Goal: Information Seeking & Learning: Learn about a topic

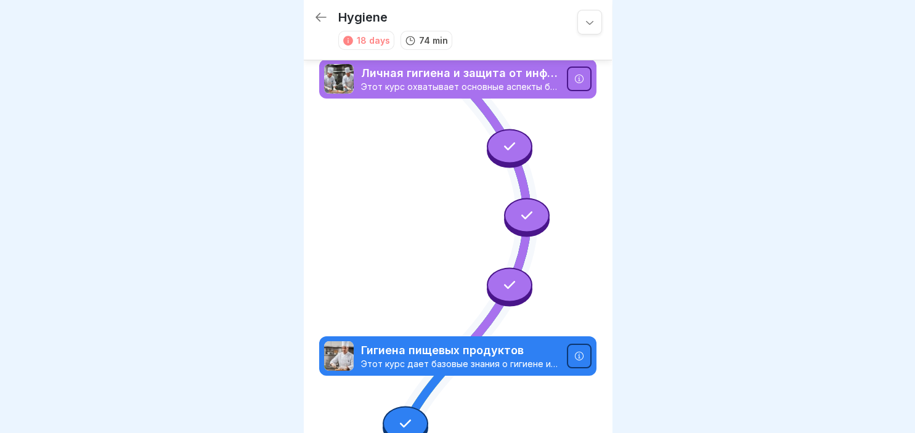
drag, startPoint x: 913, startPoint y: 430, endPoint x: 533, endPoint y: 354, distance: 387.5
click at [533, 354] on body "Hygiene 18 days 74 min Личная гигиена и защита от инфекций Этот курс охватывает…" at bounding box center [457, 216] width 915 height 433
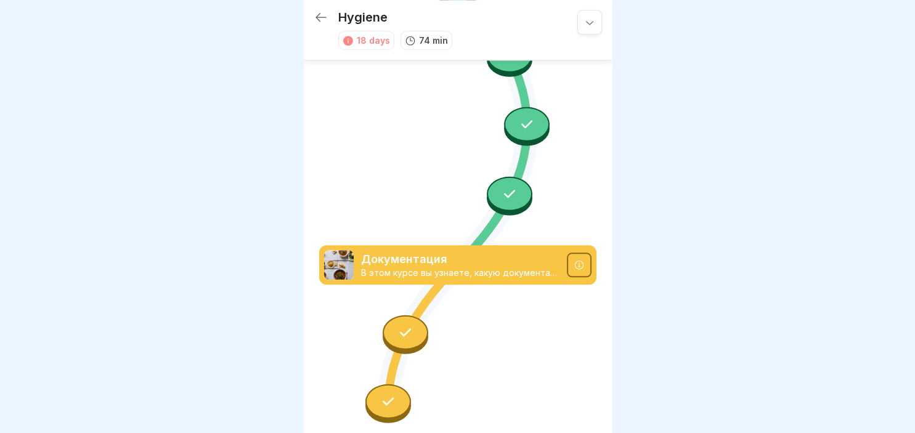
scroll to position [1210, 0]
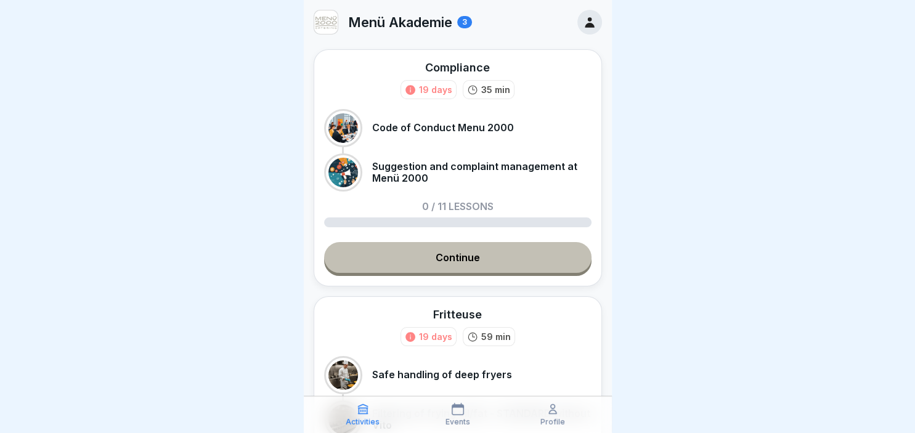
click at [462, 256] on link "Continue" at bounding box center [457, 257] width 267 height 31
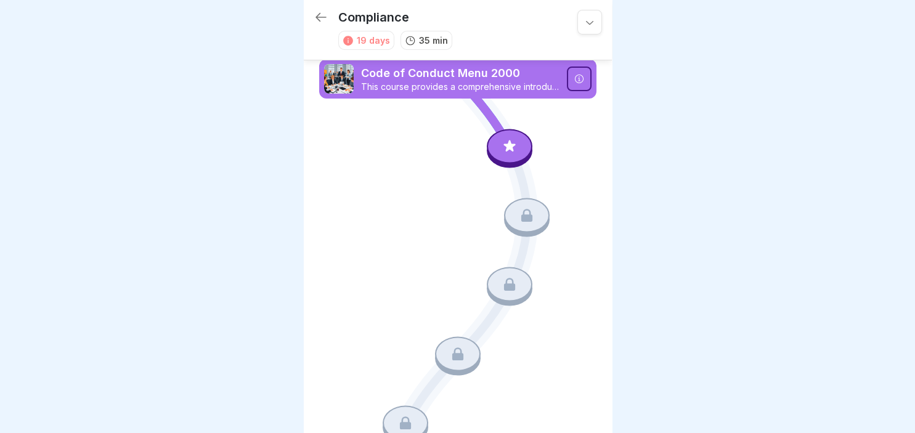
click at [585, 19] on icon at bounding box center [589, 22] width 12 height 12
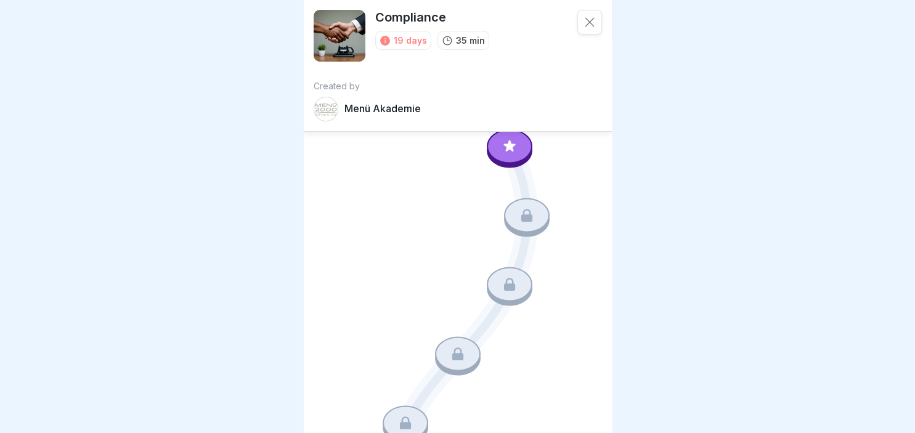
click at [661, 57] on div at bounding box center [457, 216] width 915 height 433
click at [507, 153] on icon at bounding box center [509, 146] width 16 height 16
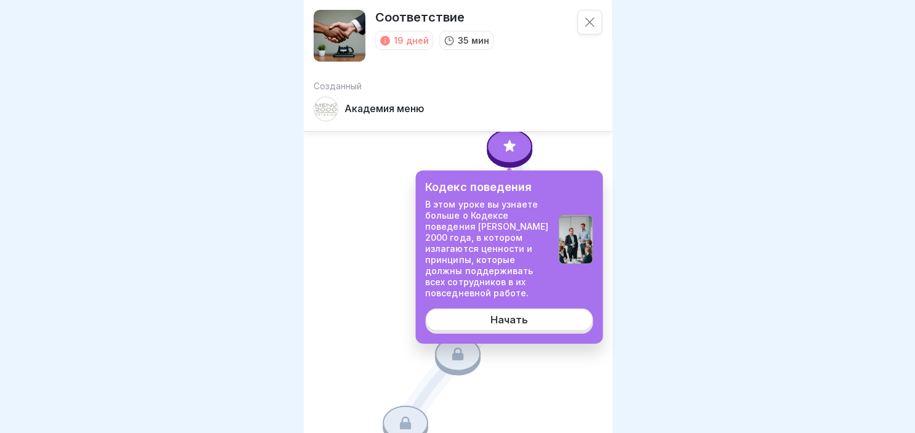
click at [502, 314] on link "Начать" at bounding box center [509, 319] width 168 height 22
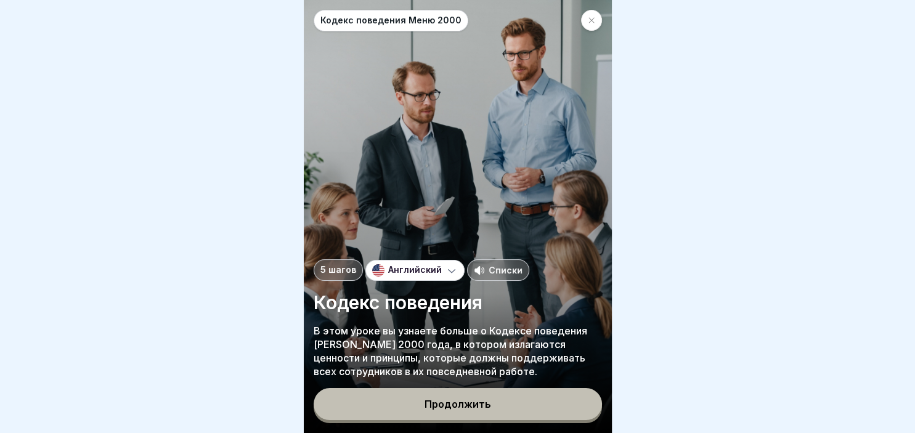
click at [423, 421] on div "Продолжить" at bounding box center [458, 405] width 288 height 35
click at [427, 413] on button "Продолжить" at bounding box center [458, 404] width 288 height 32
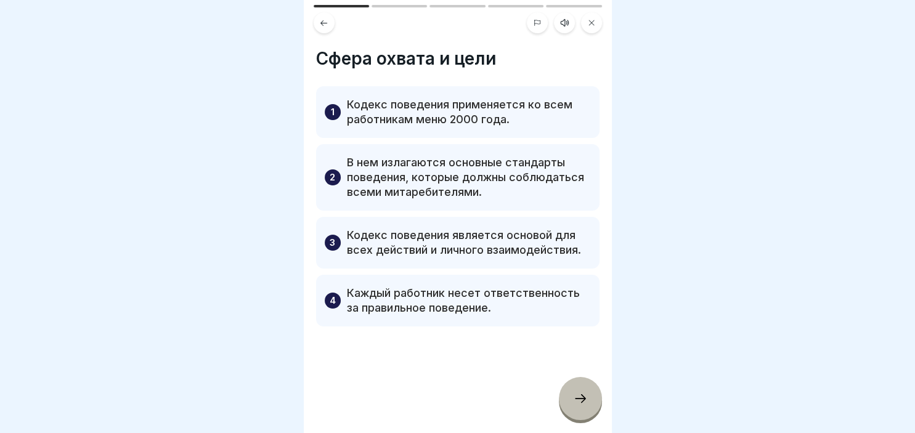
click at [585, 403] on icon at bounding box center [580, 398] width 15 height 15
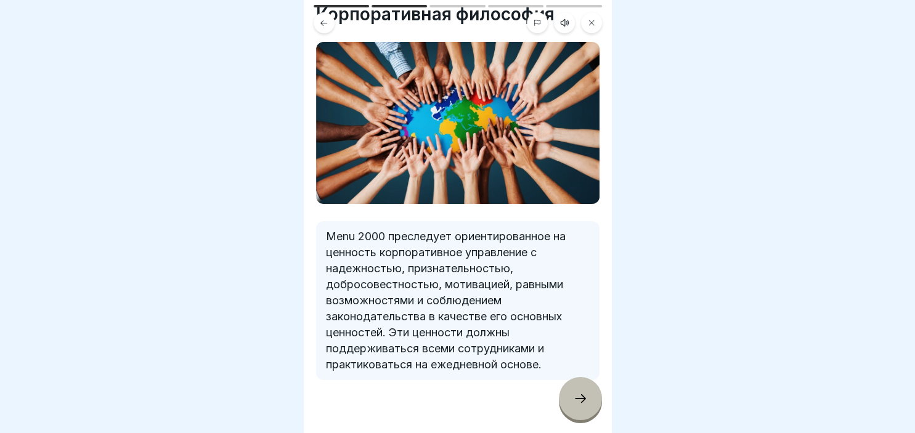
scroll to position [65, 0]
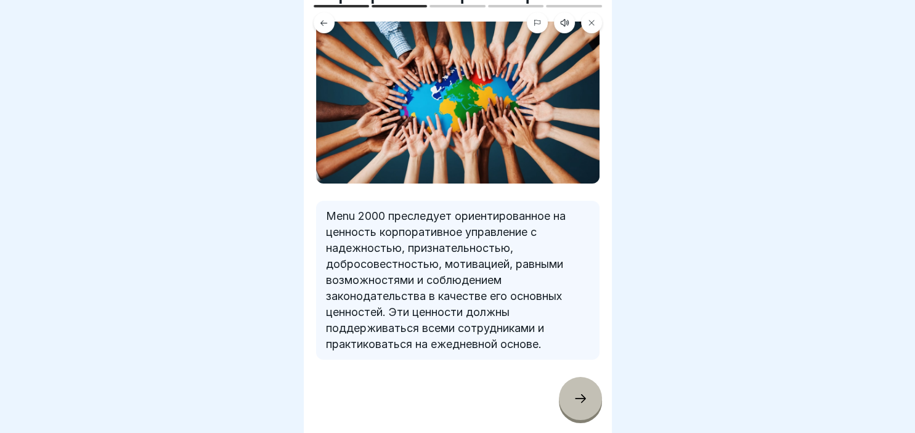
click at [583, 400] on icon at bounding box center [580, 398] width 15 height 15
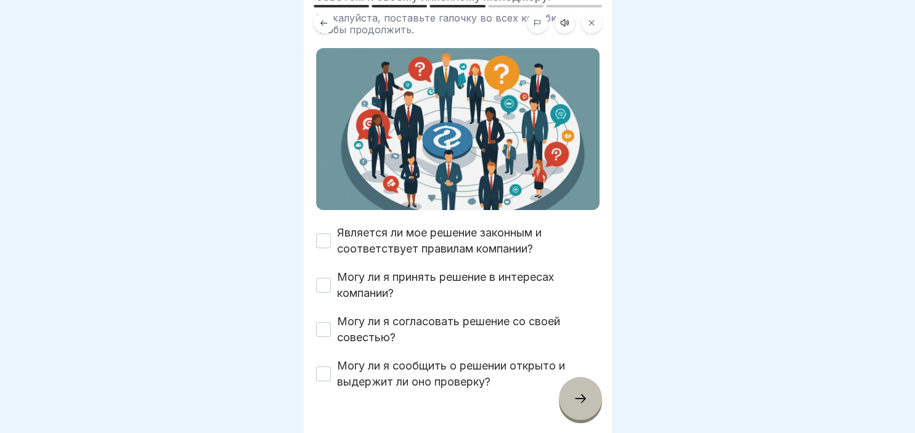
scroll to position [208, 0]
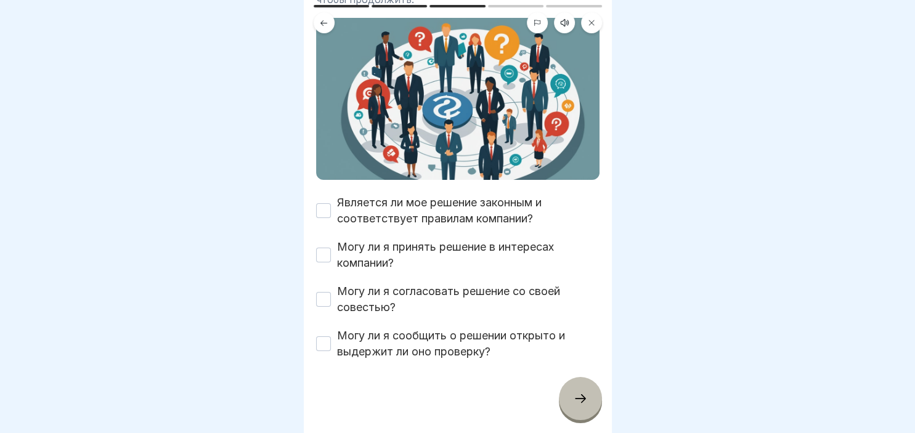
click at [319, 206] on button "Является ли мое решение законным и соответствует правилам компании?" at bounding box center [323, 210] width 15 height 15
click at [325, 249] on button "Могу ли я принять решение в интересах компании?" at bounding box center [323, 255] width 15 height 15
click at [324, 301] on button "Могу ли я согласовать решение со своей совестью?" at bounding box center [323, 299] width 15 height 15
click at [320, 349] on button "Могу ли я сообщить о решении открыто и выдержит ли оно проверку?" at bounding box center [323, 343] width 15 height 15
click at [590, 402] on div at bounding box center [580, 398] width 43 height 43
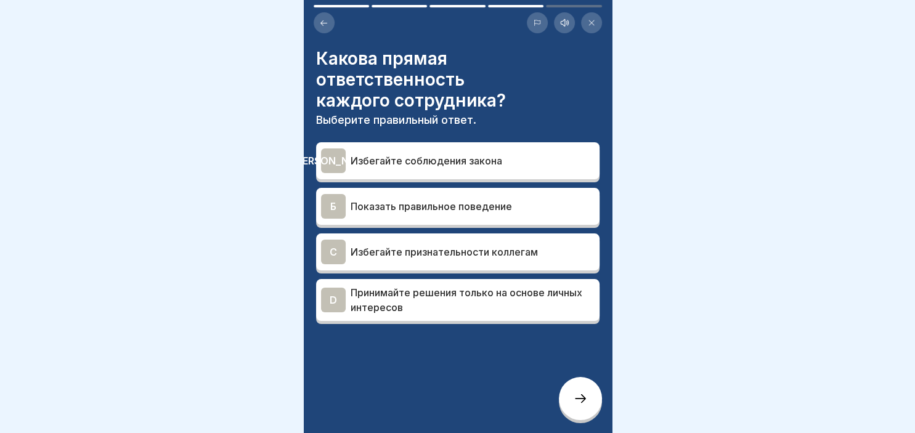
click at [341, 194] on div "Б" at bounding box center [333, 206] width 25 height 25
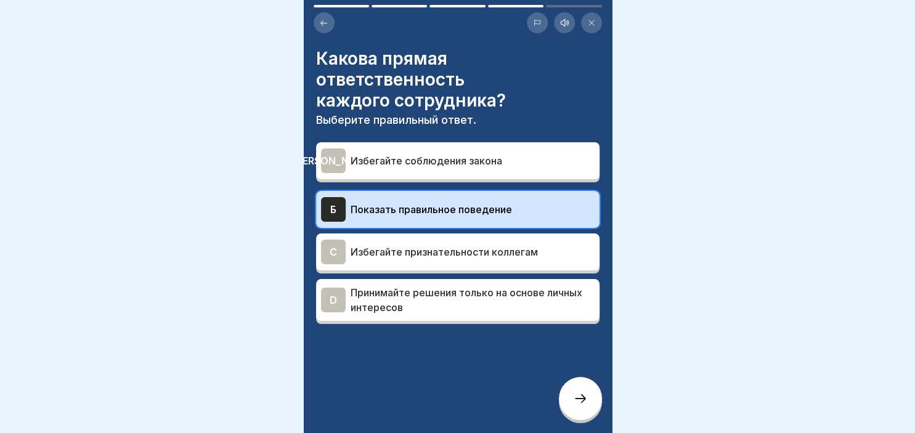
click at [572, 387] on div at bounding box center [580, 398] width 43 height 43
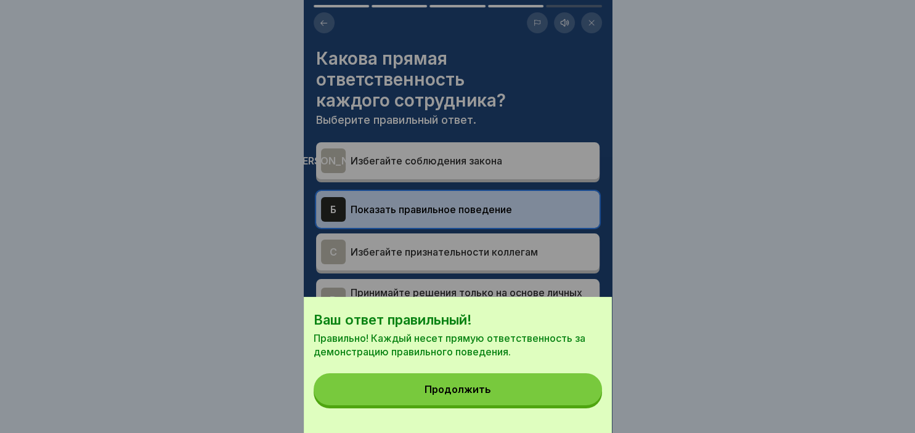
click at [490, 392] on button "Продолжить" at bounding box center [458, 389] width 288 height 32
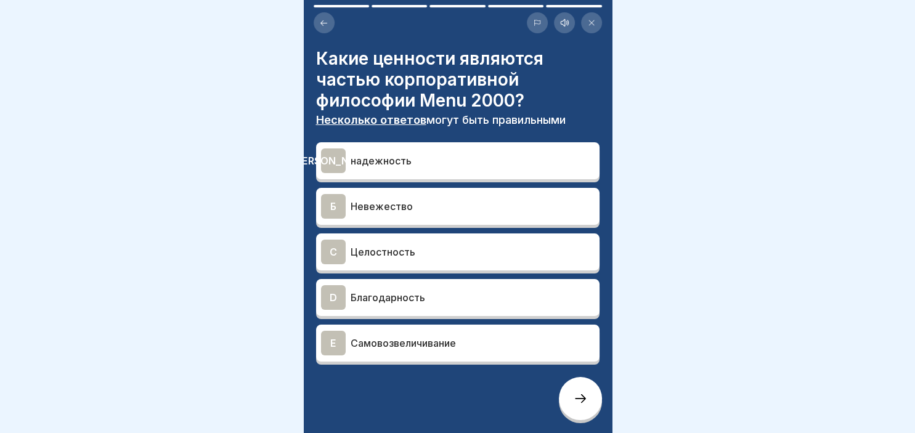
click at [341, 158] on div "А" at bounding box center [333, 160] width 25 height 25
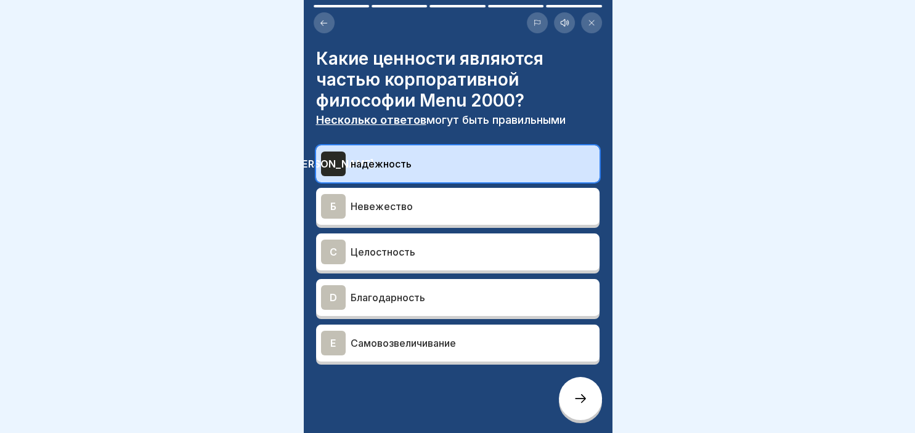
click at [329, 254] on div "C" at bounding box center [333, 252] width 25 height 25
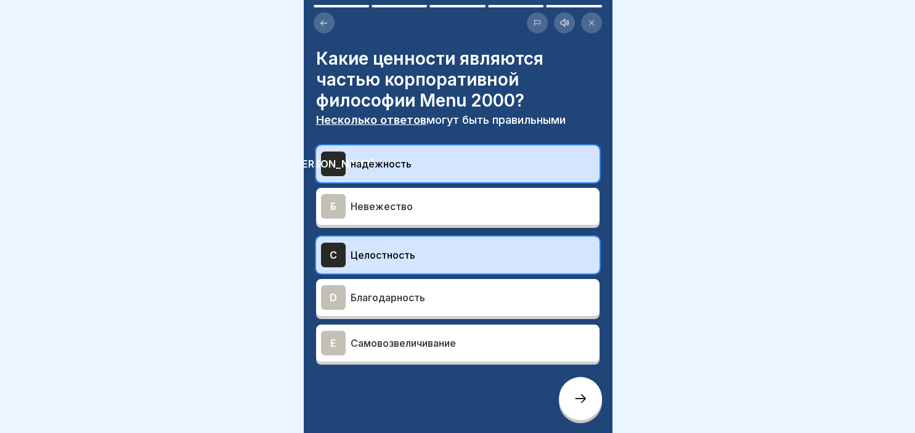
click at [331, 294] on div "D" at bounding box center [333, 297] width 25 height 25
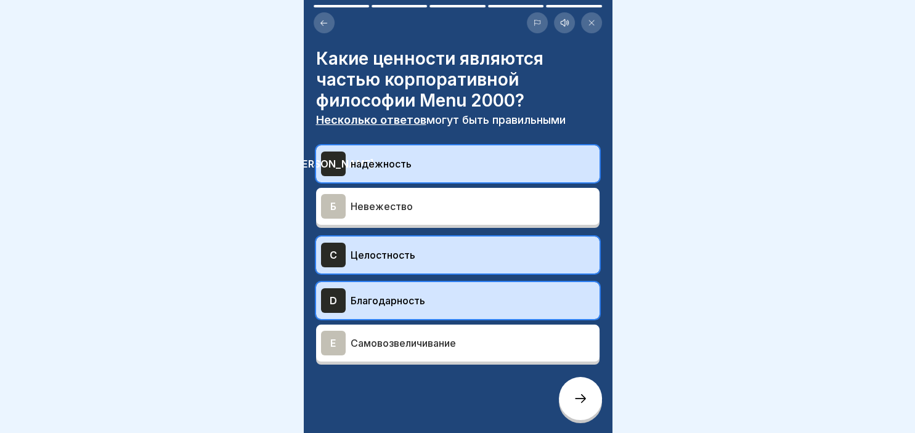
click at [573, 400] on icon at bounding box center [580, 398] width 15 height 15
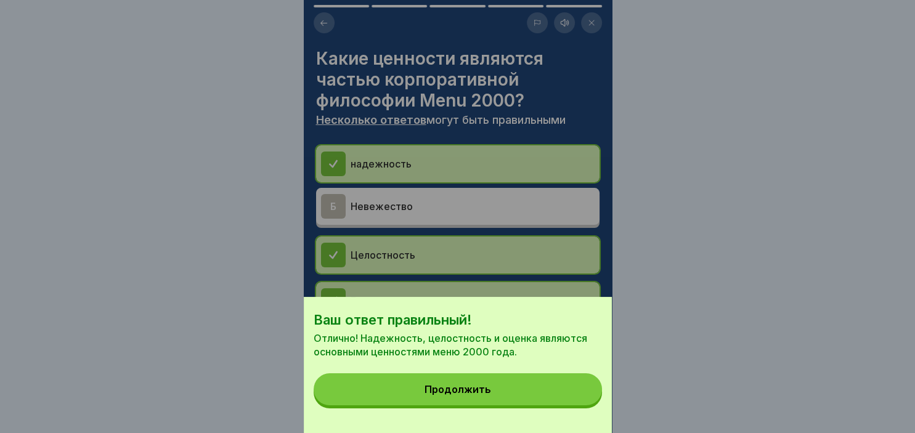
click at [498, 388] on button "Продолжить" at bounding box center [458, 389] width 288 height 32
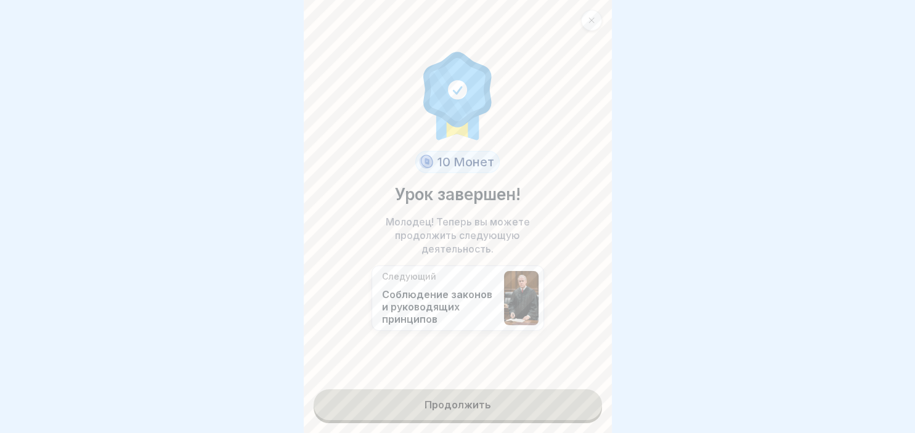
click at [489, 400] on link "Продолжить" at bounding box center [458, 404] width 288 height 31
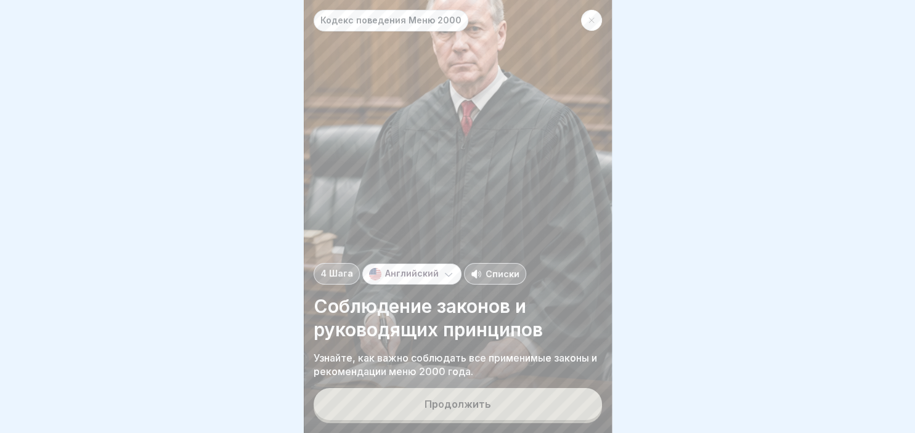
click at [488, 404] on div "Продолжить" at bounding box center [457, 404] width 67 height 11
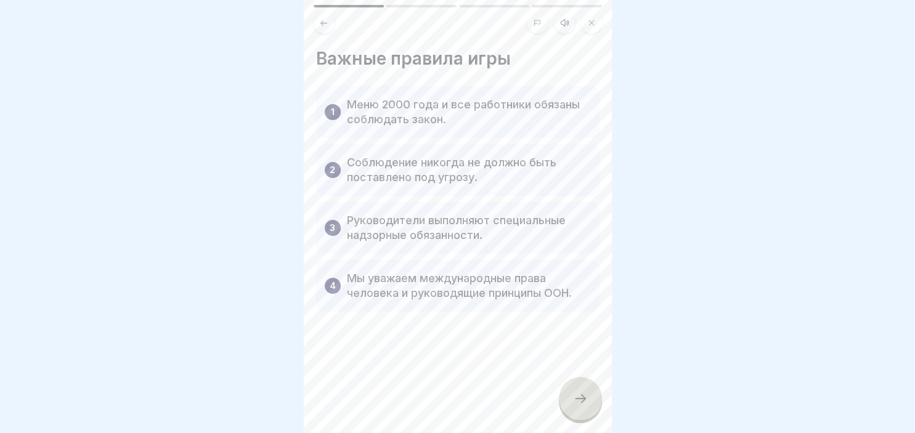
click at [591, 396] on div at bounding box center [580, 398] width 43 height 43
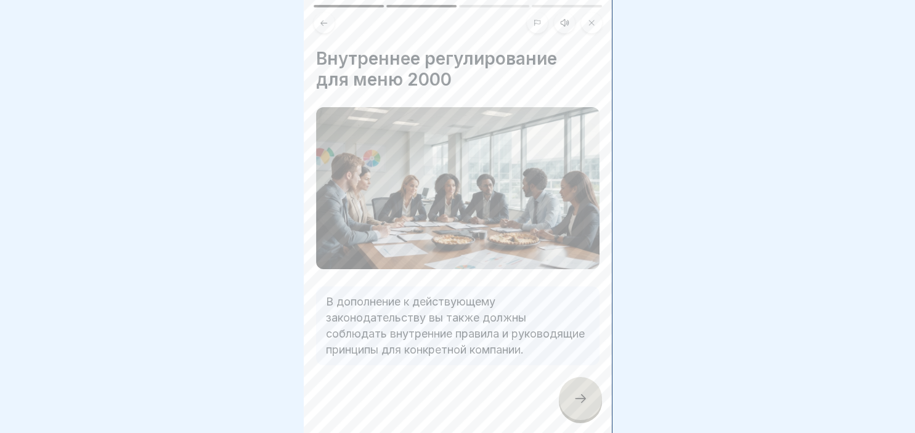
click at [576, 421] on div at bounding box center [457, 402] width 283 height 74
click at [577, 405] on icon at bounding box center [580, 398] width 15 height 15
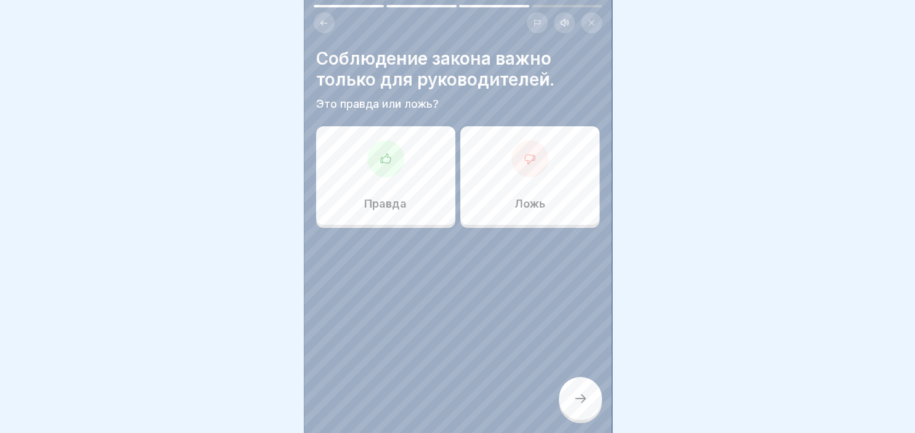
click at [552, 166] on div "Ложь" at bounding box center [529, 175] width 139 height 99
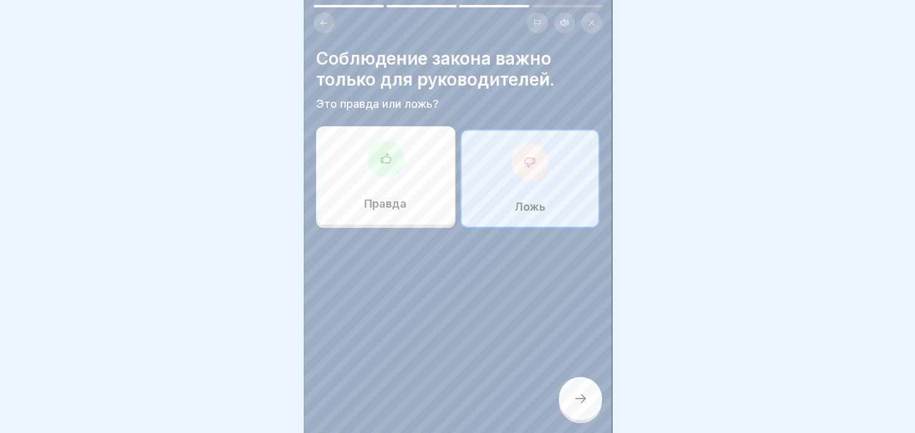
click at [572, 413] on div at bounding box center [580, 398] width 43 height 43
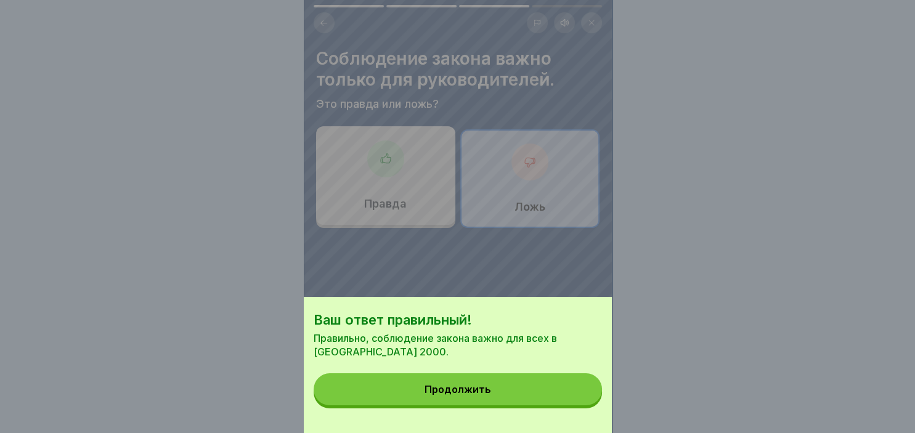
click at [500, 386] on button "Продолжить" at bounding box center [458, 389] width 288 height 32
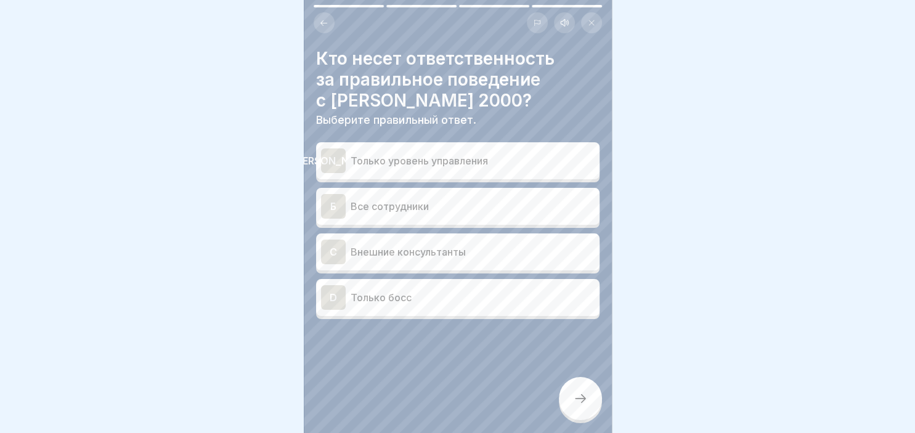
click at [344, 198] on div "Б" at bounding box center [333, 206] width 25 height 25
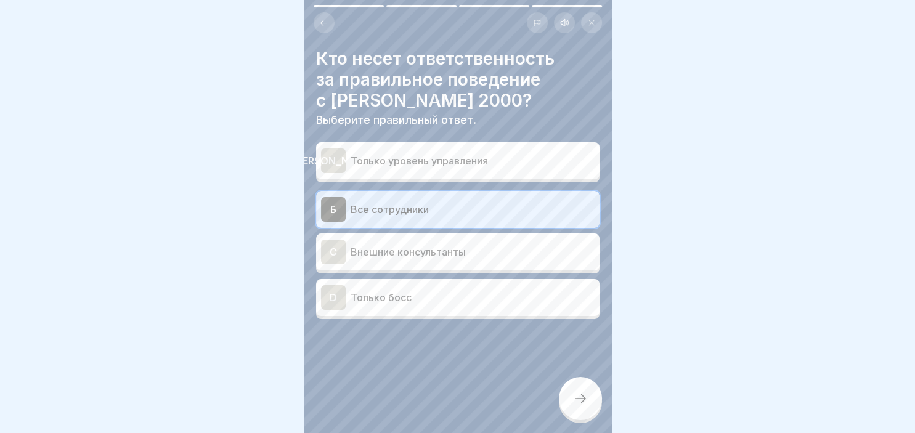
click at [578, 398] on icon at bounding box center [580, 398] width 15 height 15
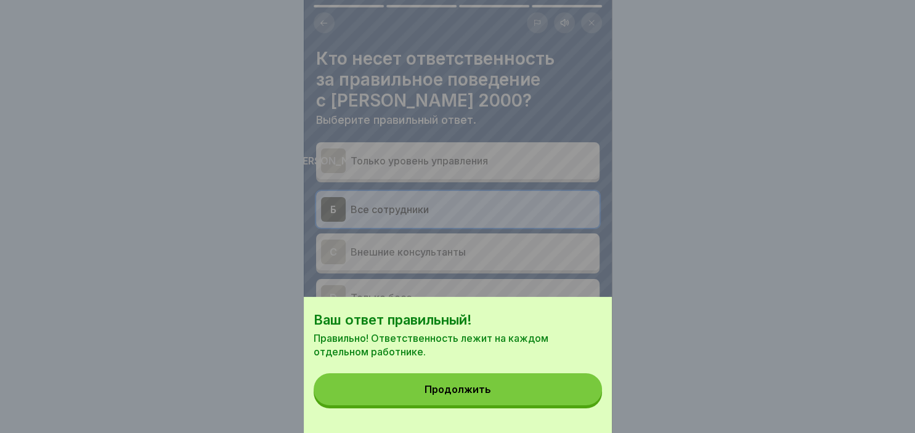
click at [540, 391] on button "Продолжить" at bounding box center [458, 389] width 288 height 32
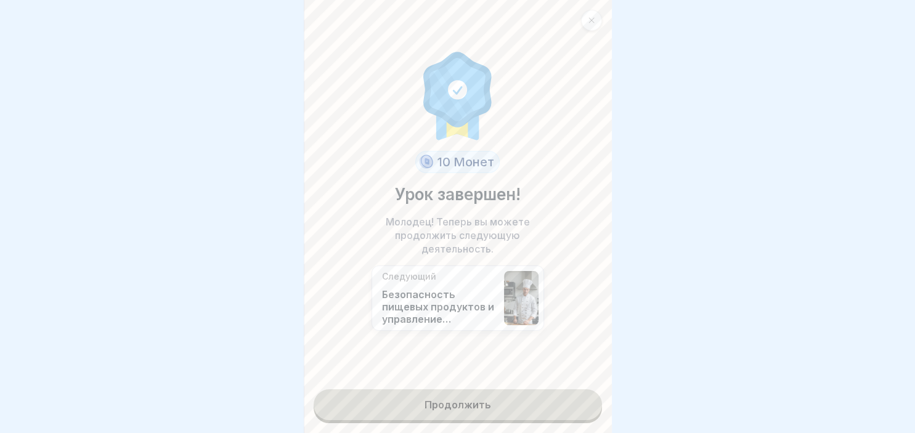
click at [515, 414] on link "Продолжить" at bounding box center [458, 404] width 288 height 31
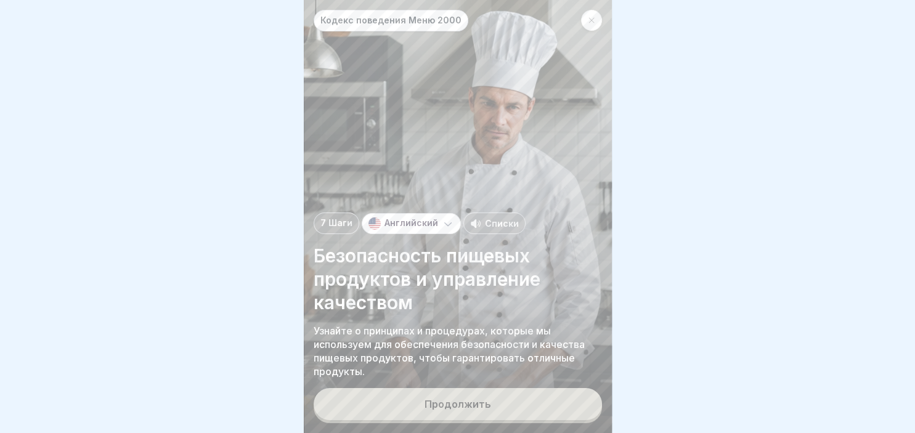
click at [515, 414] on button "Продолжить" at bounding box center [458, 404] width 288 height 32
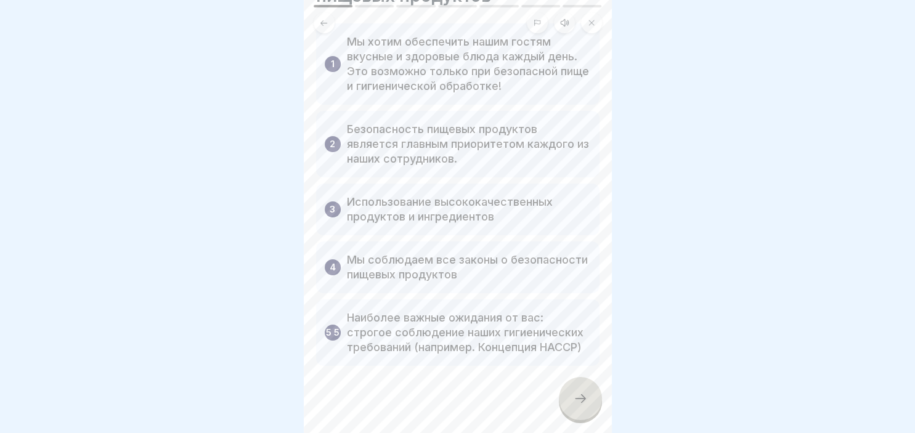
scroll to position [91, 0]
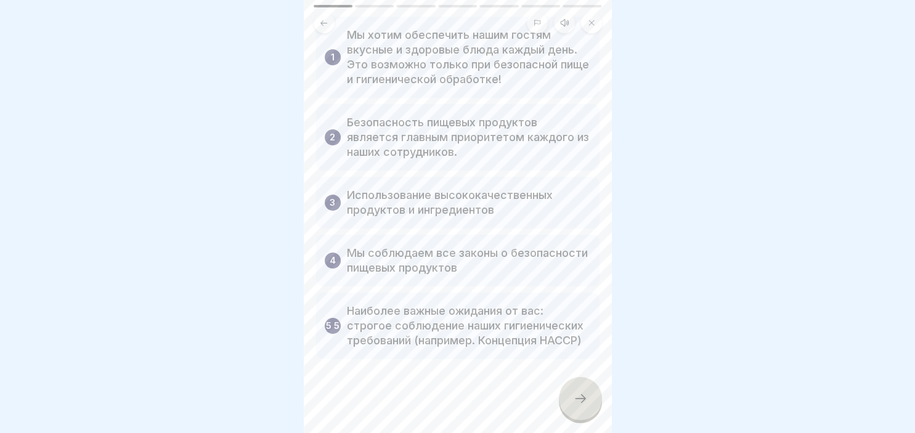
click at [581, 402] on icon at bounding box center [580, 398] width 15 height 15
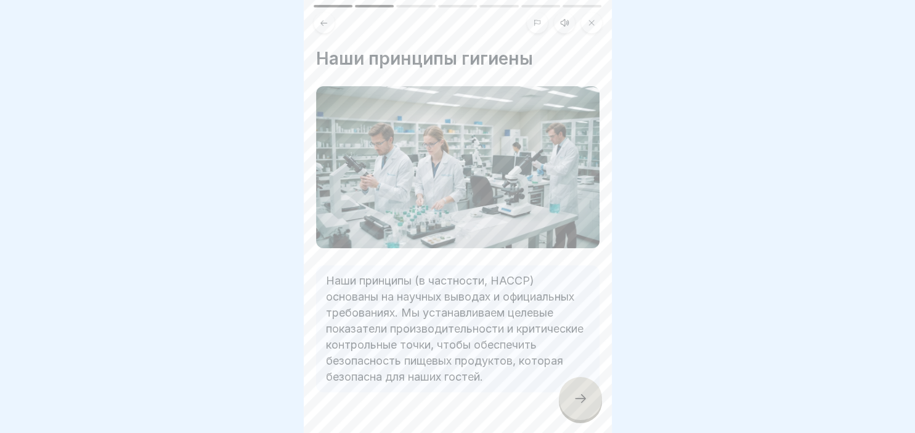
click at [586, 402] on icon at bounding box center [580, 398] width 15 height 15
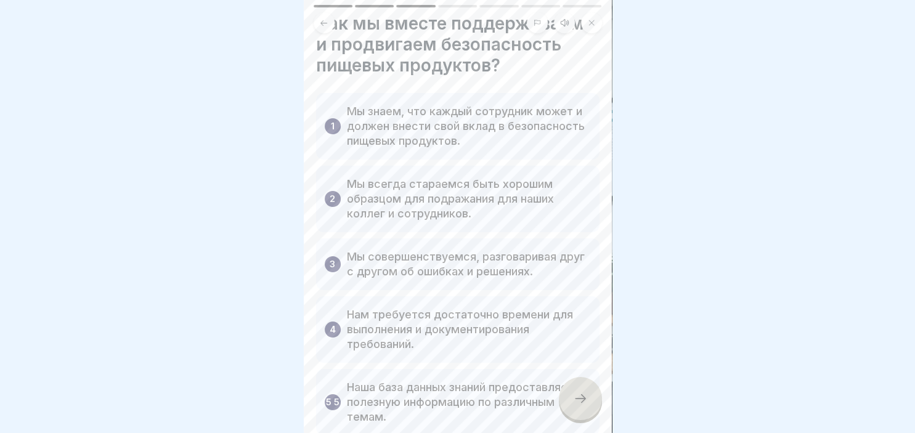
scroll to position [71, 0]
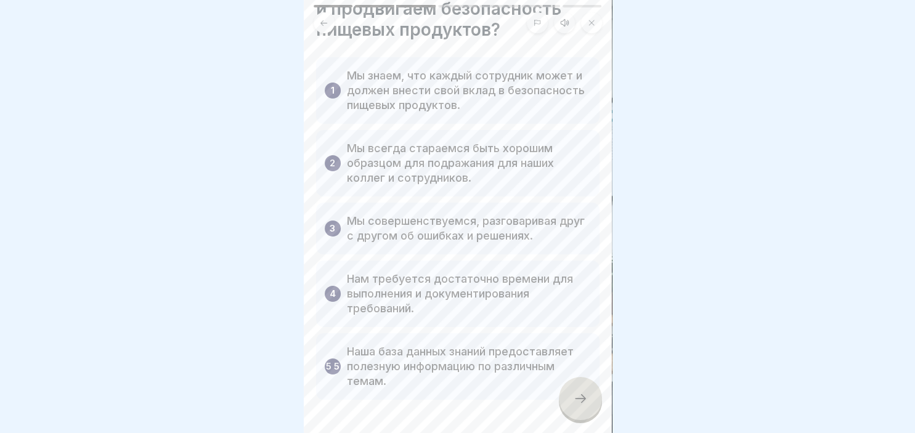
click at [581, 395] on icon at bounding box center [580, 398] width 15 height 15
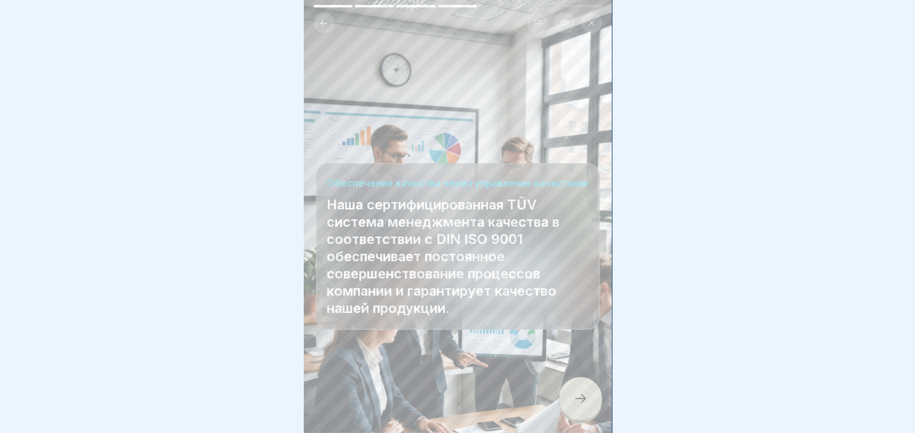
click at [578, 400] on icon at bounding box center [580, 398] width 15 height 15
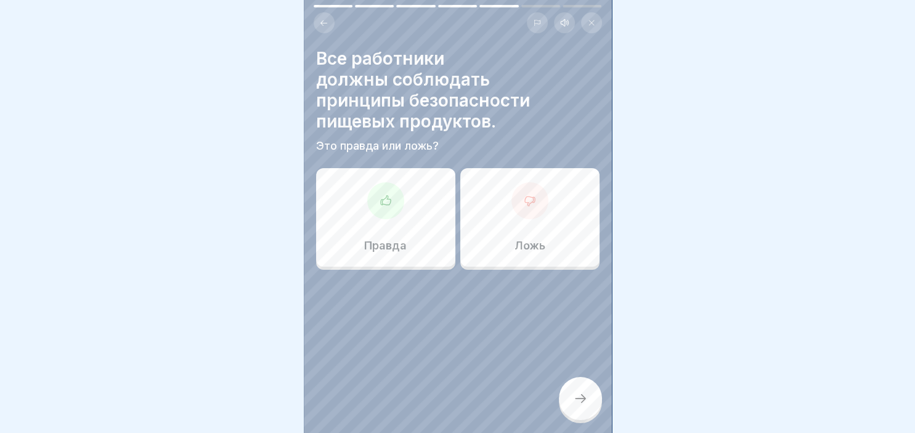
click at [388, 206] on icon at bounding box center [385, 201] width 12 height 12
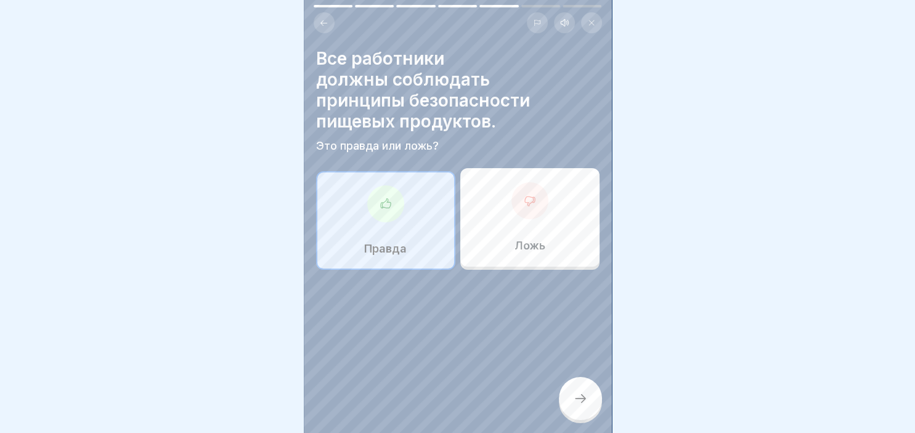
click at [573, 397] on icon at bounding box center [580, 398] width 15 height 15
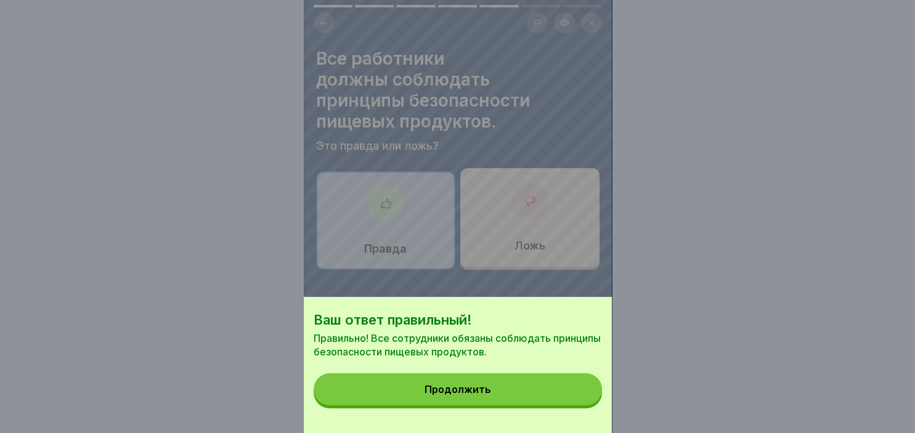
click at [459, 391] on div "Продолжить" at bounding box center [457, 389] width 67 height 11
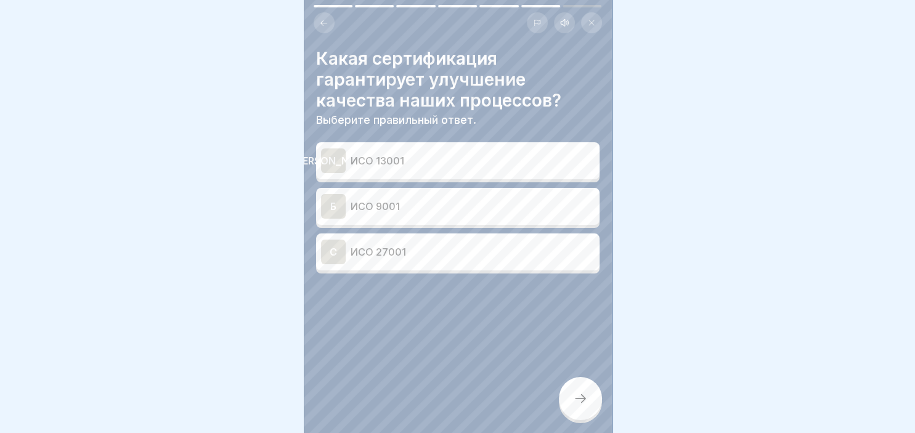
click at [377, 208] on p "ИСО 9001" at bounding box center [472, 206] width 244 height 15
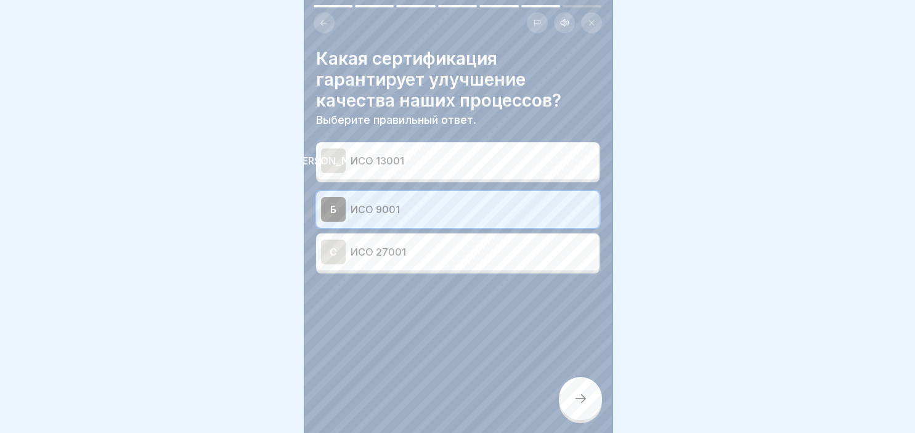
click at [585, 408] on div at bounding box center [580, 398] width 43 height 43
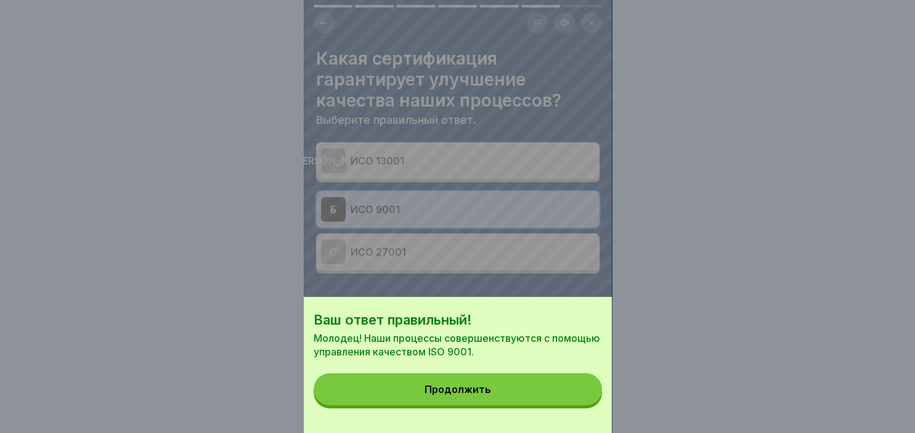
click at [522, 394] on button "Продолжить" at bounding box center [458, 389] width 288 height 32
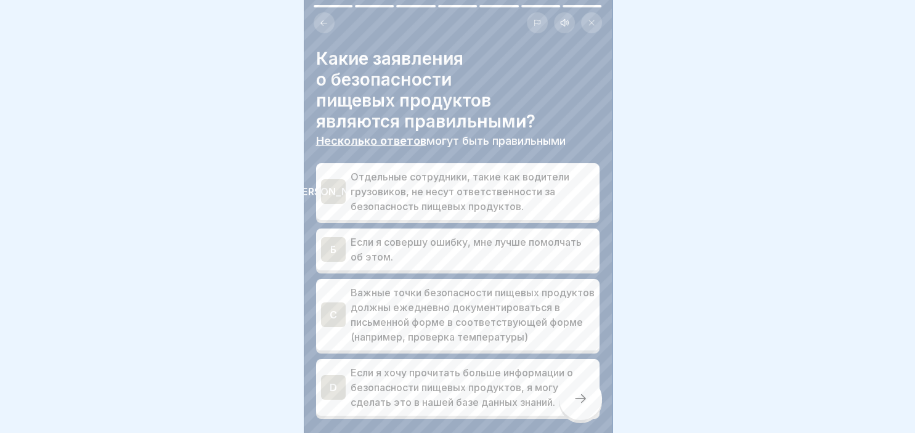
click at [326, 310] on div "C" at bounding box center [333, 314] width 25 height 25
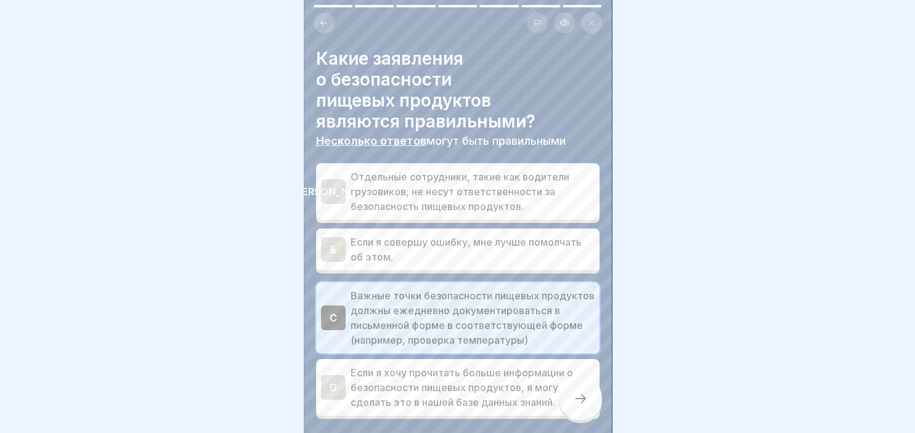
click at [329, 387] on div "D" at bounding box center [333, 387] width 25 height 25
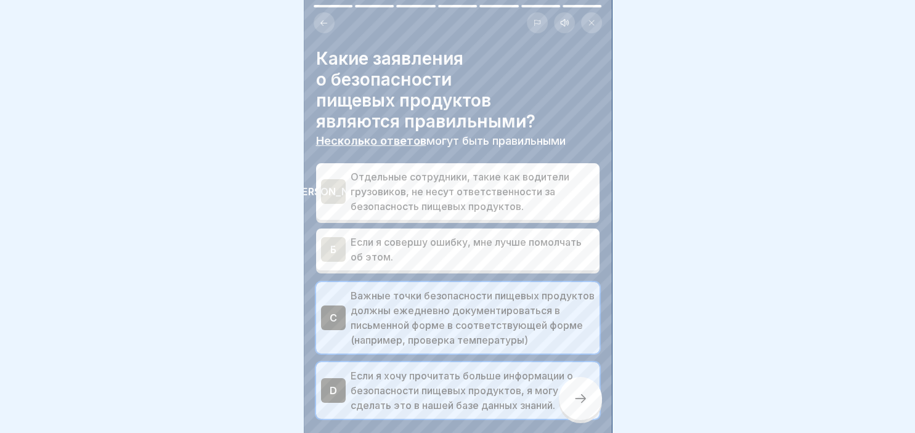
click at [597, 403] on div at bounding box center [580, 398] width 43 height 43
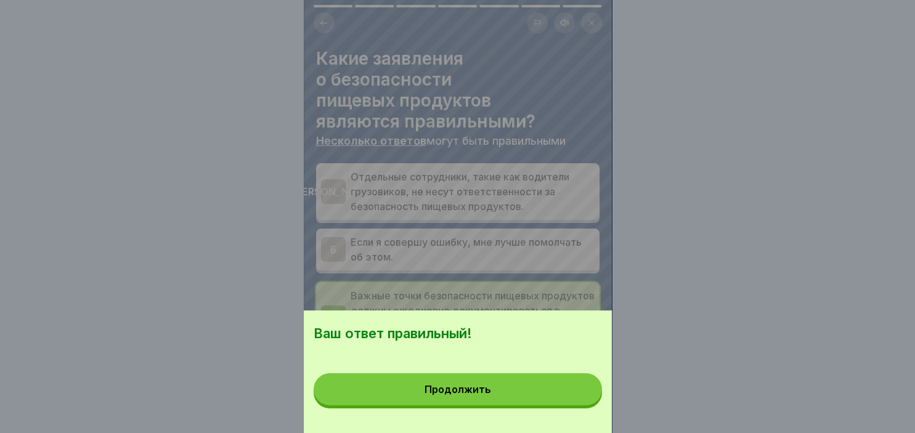
click at [492, 393] on button "Продолжить" at bounding box center [458, 389] width 288 height 32
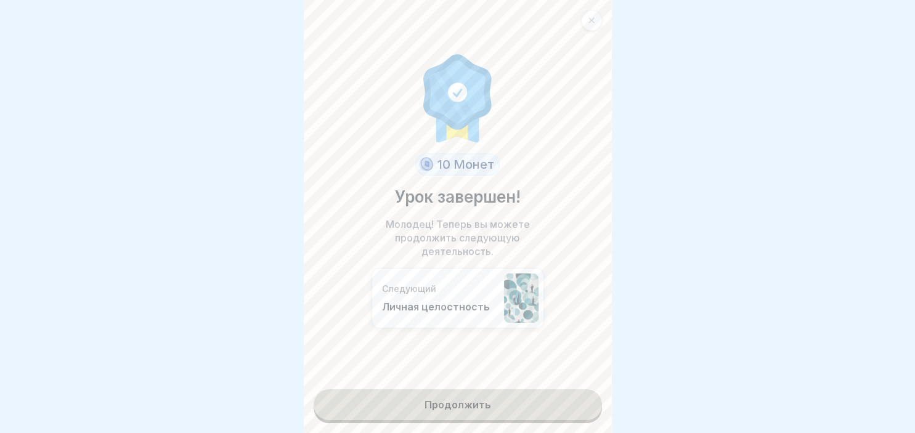
click at [477, 408] on link "Продолжить" at bounding box center [458, 404] width 288 height 31
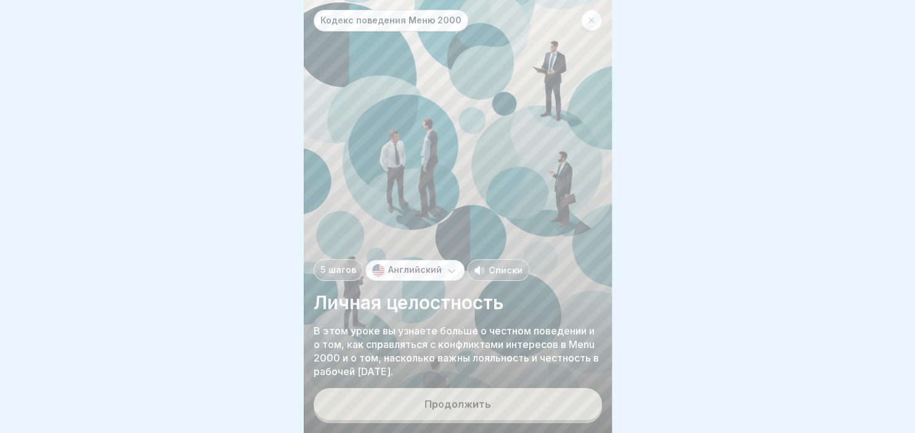
click at [477, 408] on div "Продолжить" at bounding box center [457, 404] width 67 height 11
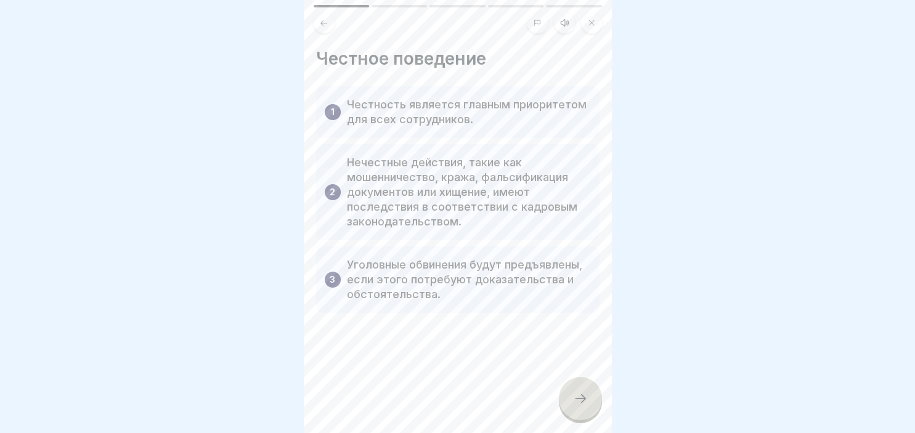
click at [570, 388] on div at bounding box center [580, 398] width 43 height 43
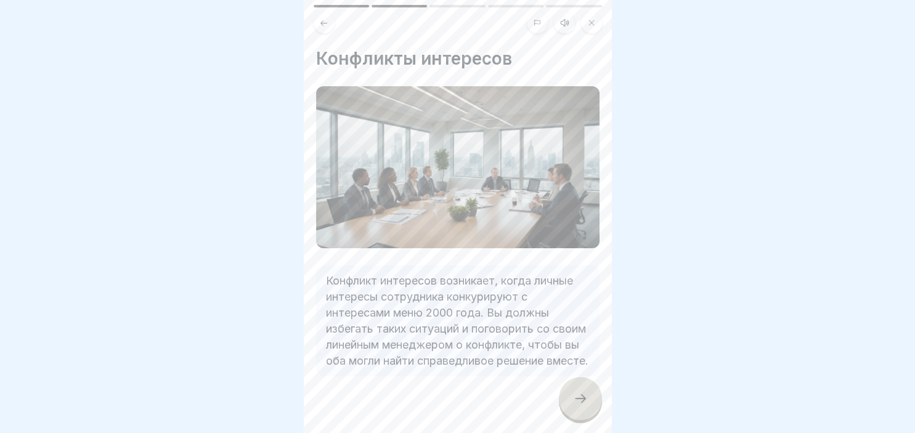
click at [587, 397] on icon at bounding box center [580, 398] width 15 height 15
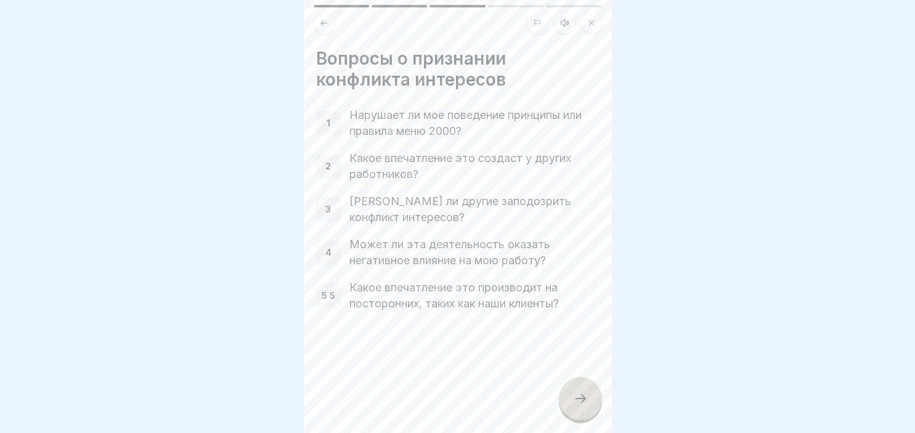
click at [587, 397] on icon at bounding box center [580, 398] width 15 height 15
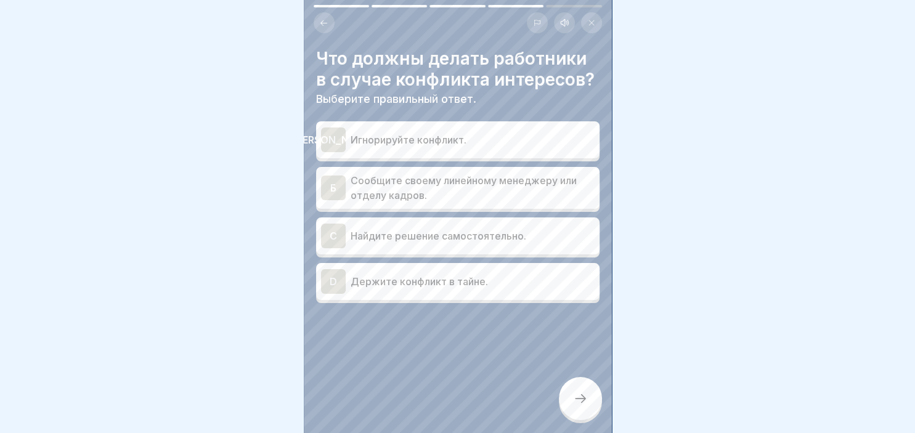
click at [375, 196] on p "Сообщите своему линейному менеджеру или отделу кадров." at bounding box center [472, 188] width 244 height 30
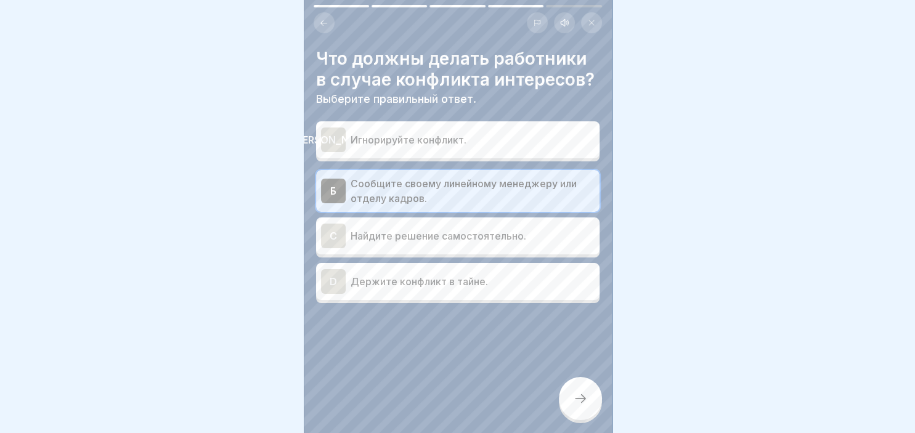
click at [588, 399] on div at bounding box center [580, 398] width 43 height 43
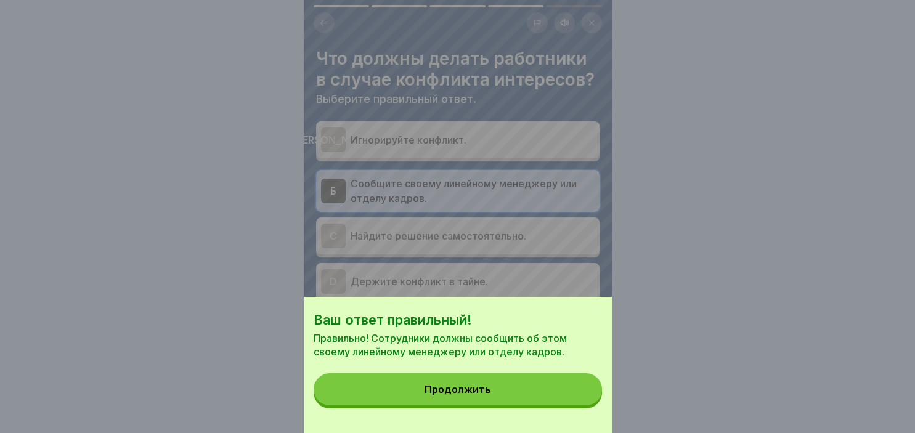
click at [524, 380] on button "Продолжить" at bounding box center [458, 389] width 288 height 32
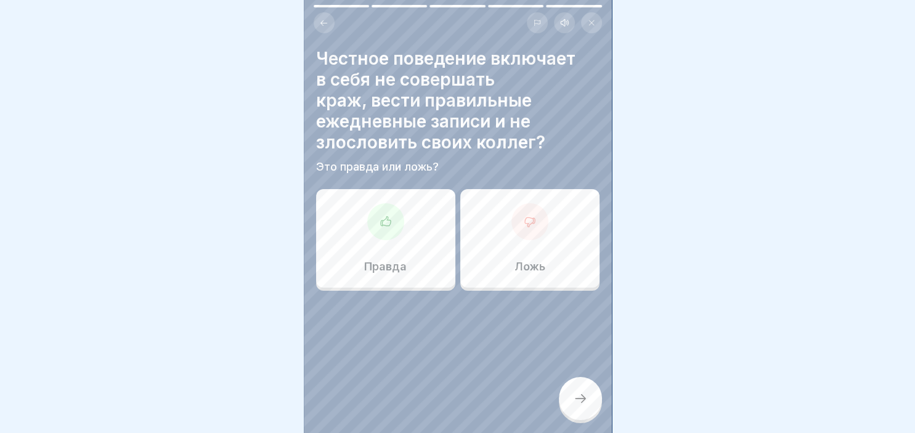
click at [376, 225] on div at bounding box center [385, 221] width 37 height 37
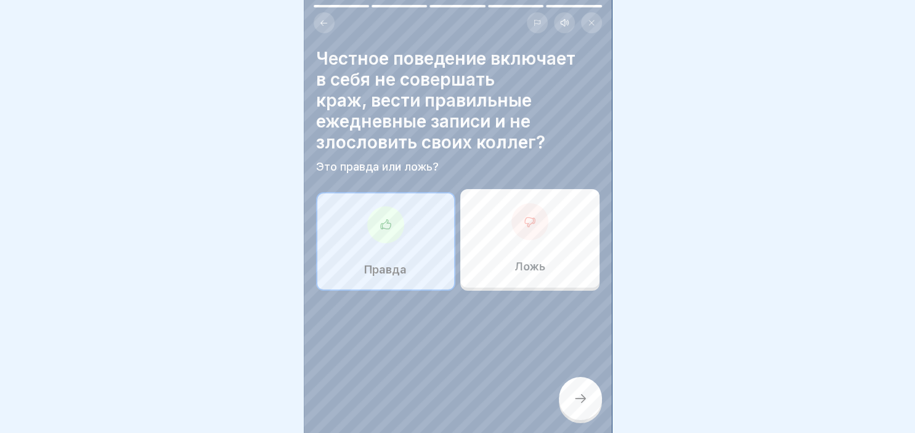
click at [580, 389] on div at bounding box center [580, 398] width 43 height 43
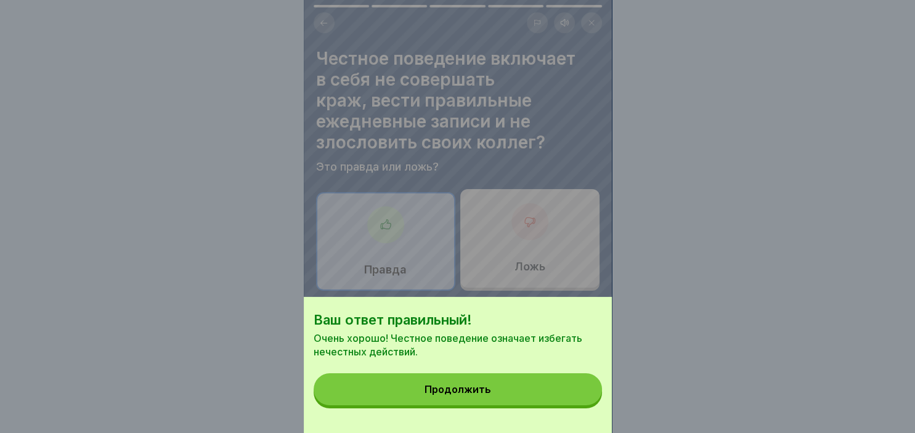
click at [517, 393] on button "Продолжить" at bounding box center [458, 389] width 288 height 32
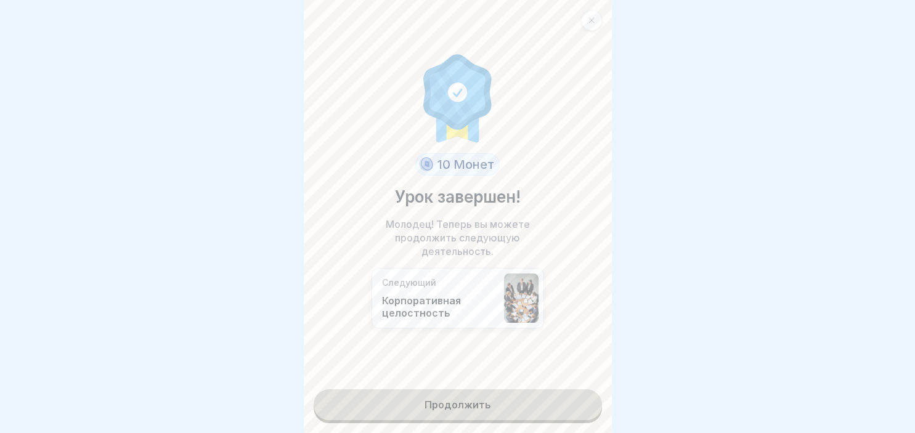
click at [427, 413] on link "Продолжить" at bounding box center [458, 404] width 288 height 31
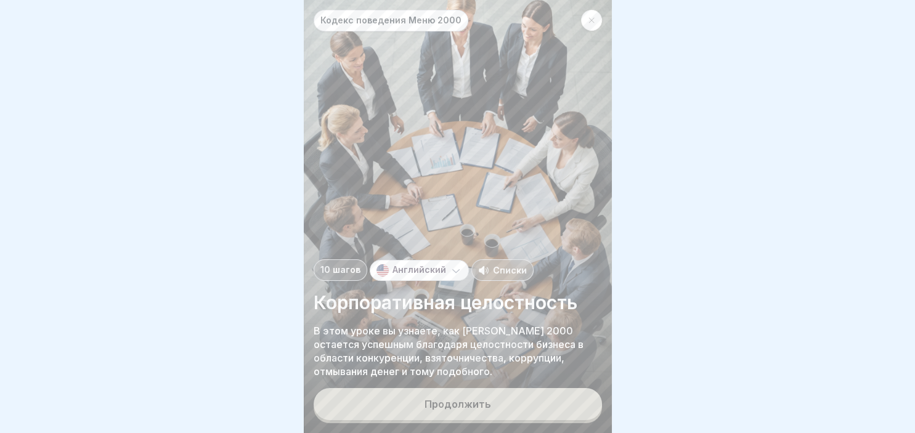
click at [427, 413] on button "Продолжить" at bounding box center [458, 404] width 288 height 32
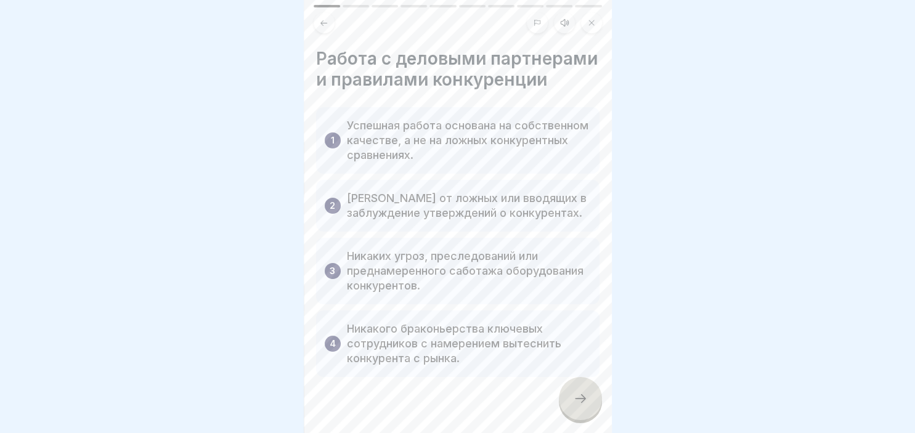
click at [581, 394] on icon at bounding box center [580, 398] width 15 height 15
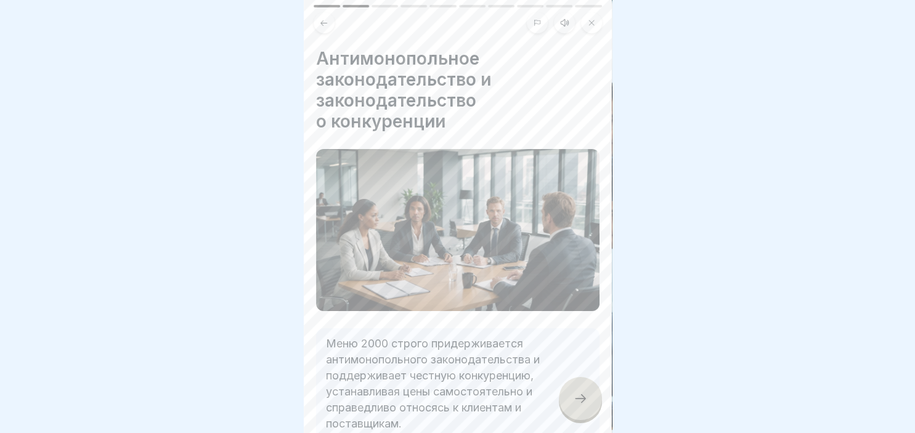
click at [581, 394] on icon at bounding box center [580, 398] width 15 height 15
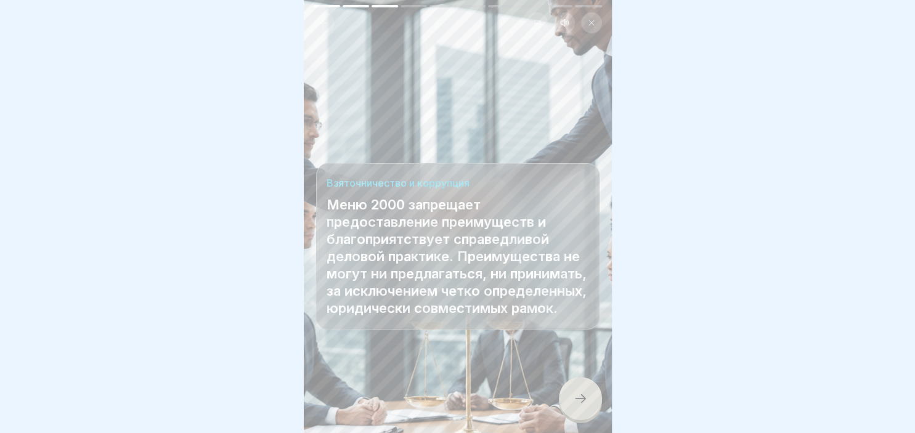
click at [581, 394] on icon at bounding box center [580, 398] width 15 height 15
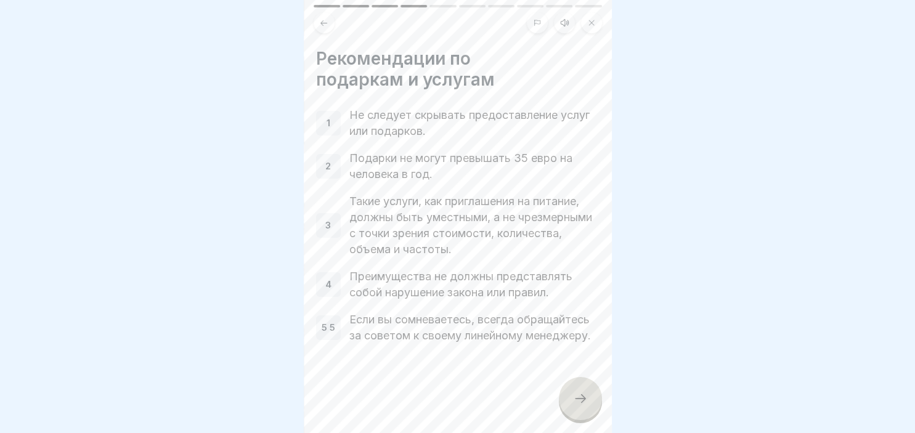
click at [586, 402] on icon at bounding box center [580, 398] width 15 height 15
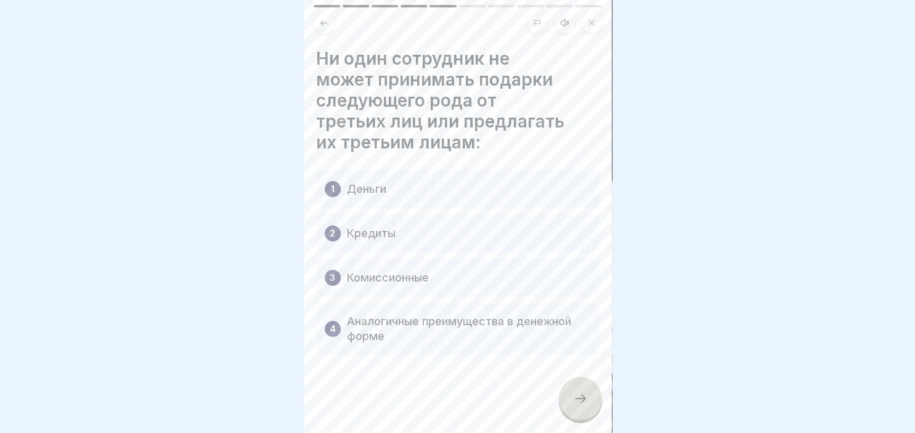
click at [586, 402] on icon at bounding box center [580, 398] width 15 height 15
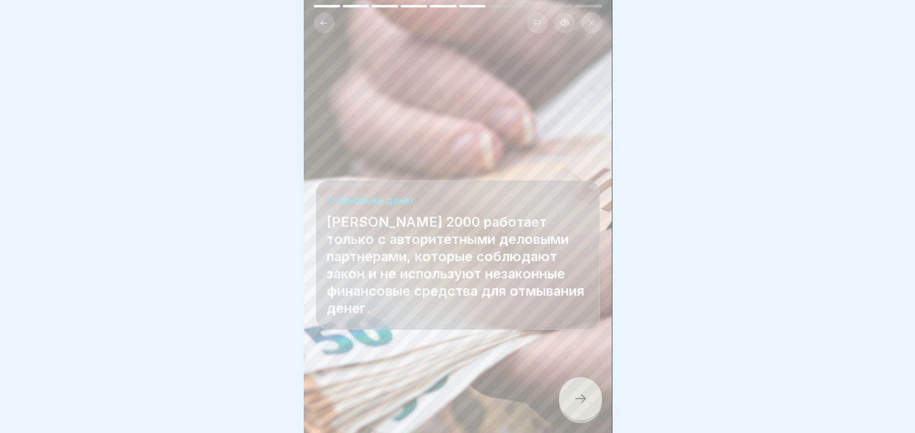
click at [586, 402] on icon at bounding box center [580, 398] width 15 height 15
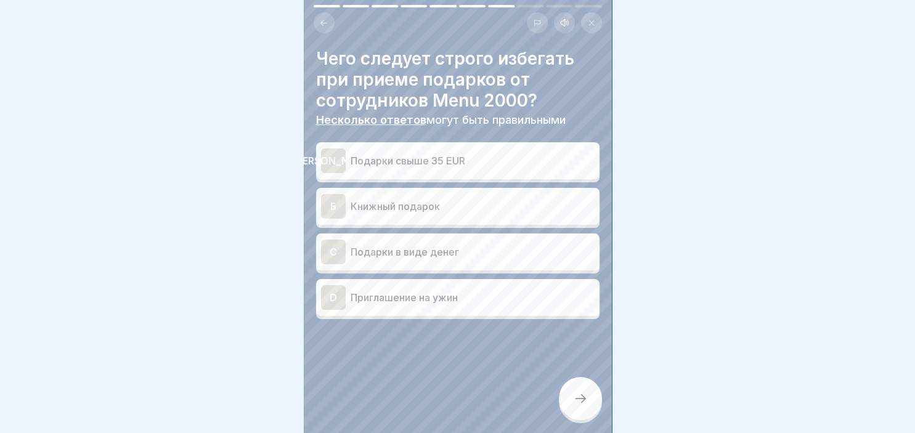
click at [390, 246] on p "Подарки в виде денег" at bounding box center [472, 252] width 244 height 15
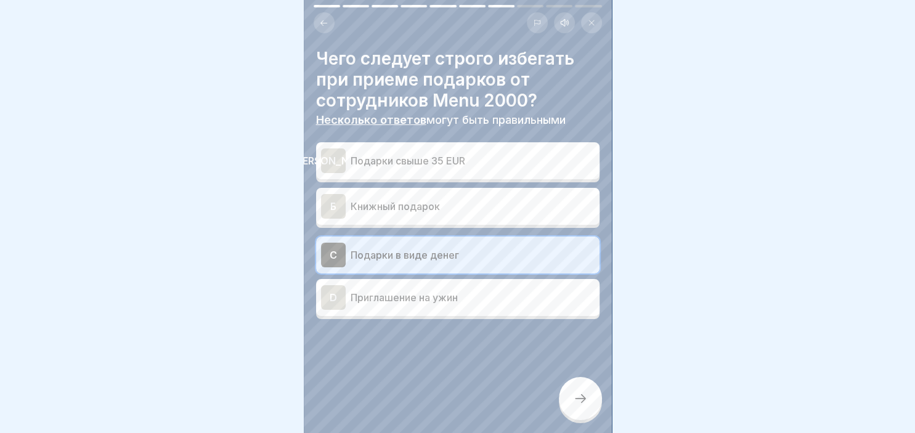
click at [334, 161] on div "А" at bounding box center [333, 160] width 25 height 25
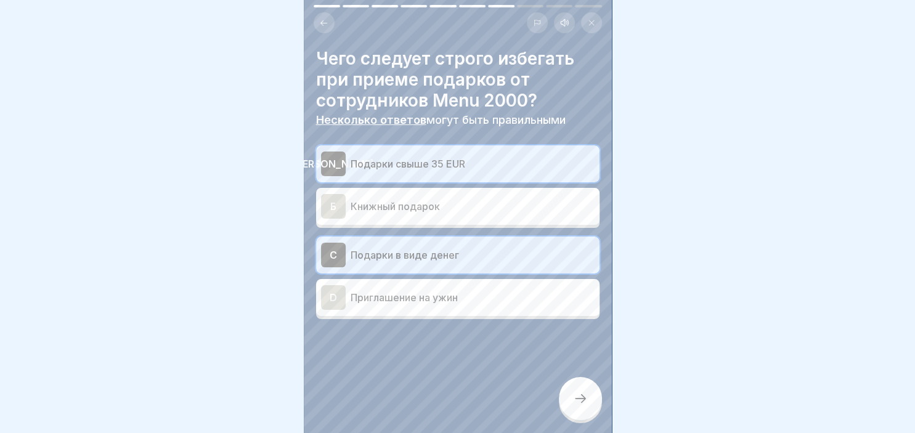
click at [574, 397] on icon at bounding box center [580, 398] width 15 height 15
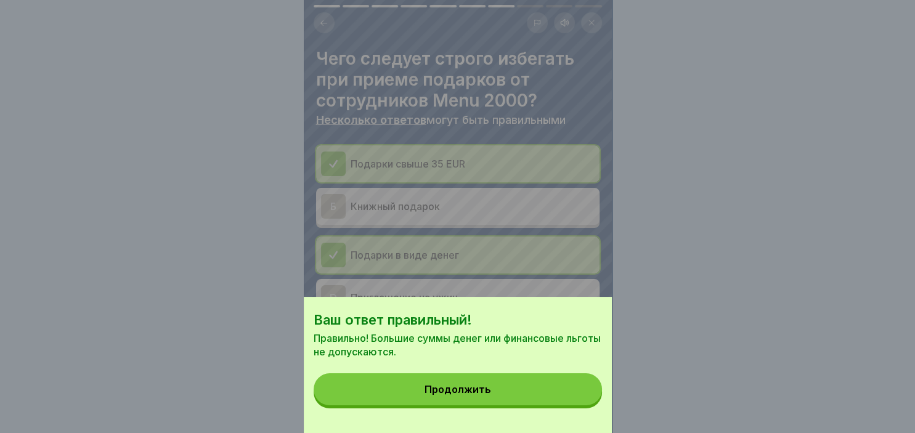
click at [504, 402] on button "Продолжить" at bounding box center [458, 389] width 288 height 32
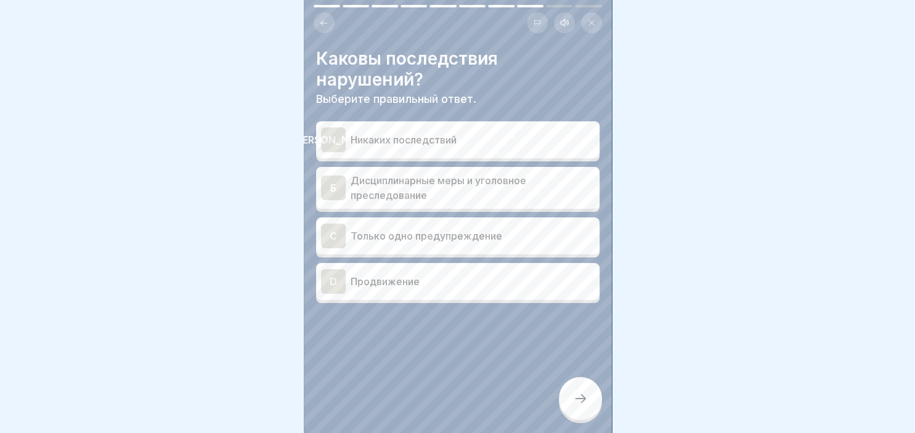
click at [331, 241] on div "C" at bounding box center [333, 236] width 25 height 25
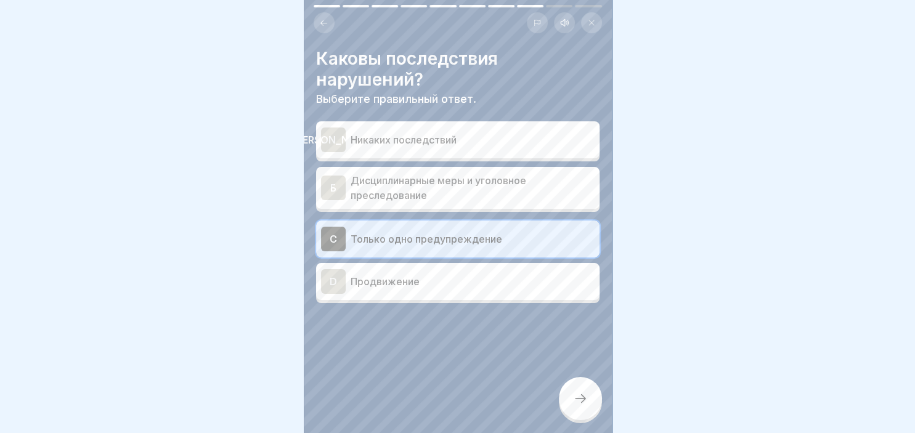
click at [343, 190] on div "Б" at bounding box center [333, 188] width 25 height 25
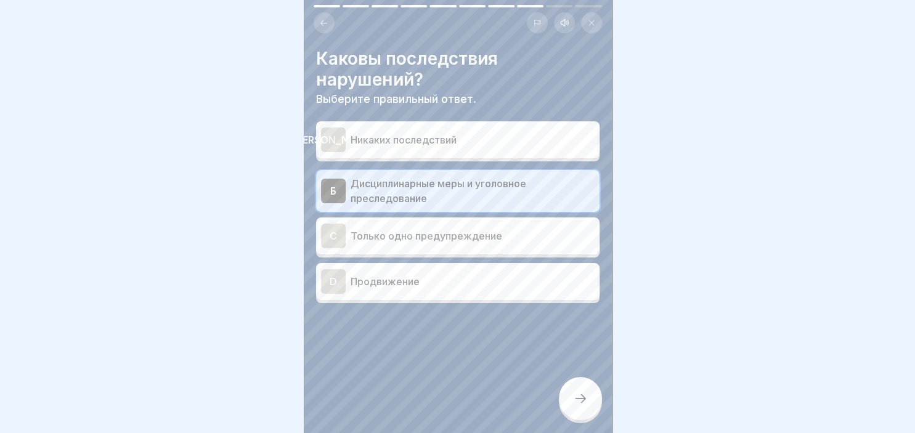
click at [575, 410] on div at bounding box center [580, 398] width 43 height 43
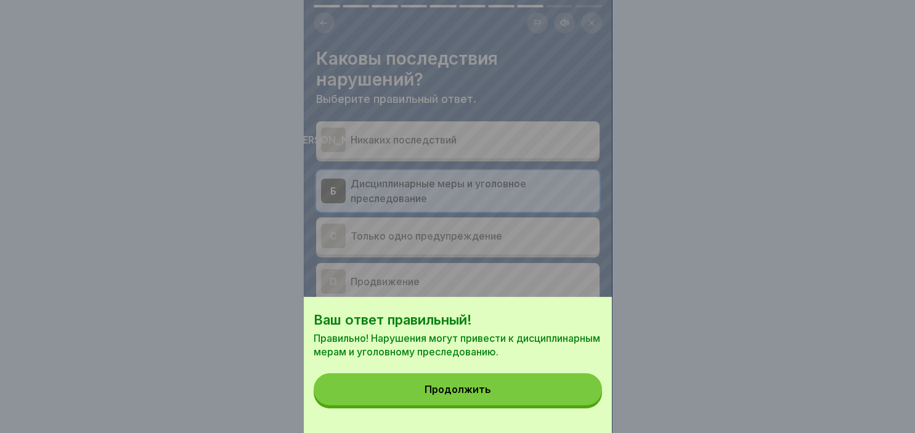
click at [494, 387] on button "Продолжить" at bounding box center [458, 389] width 288 height 32
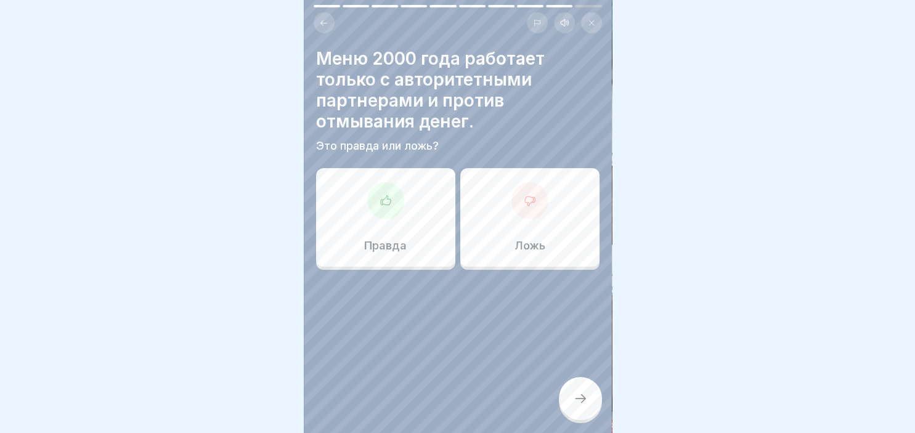
click at [382, 256] on div "Правда" at bounding box center [385, 217] width 139 height 99
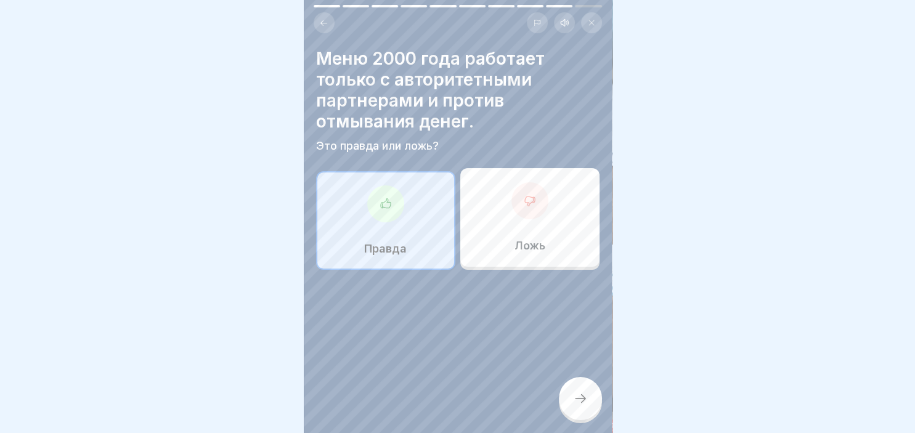
click at [580, 382] on div at bounding box center [580, 398] width 43 height 43
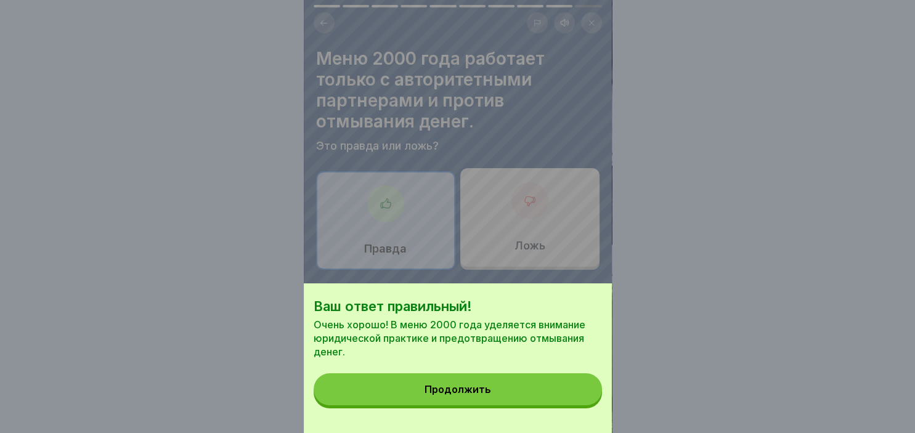
click at [474, 384] on button "Продолжить" at bounding box center [458, 389] width 288 height 32
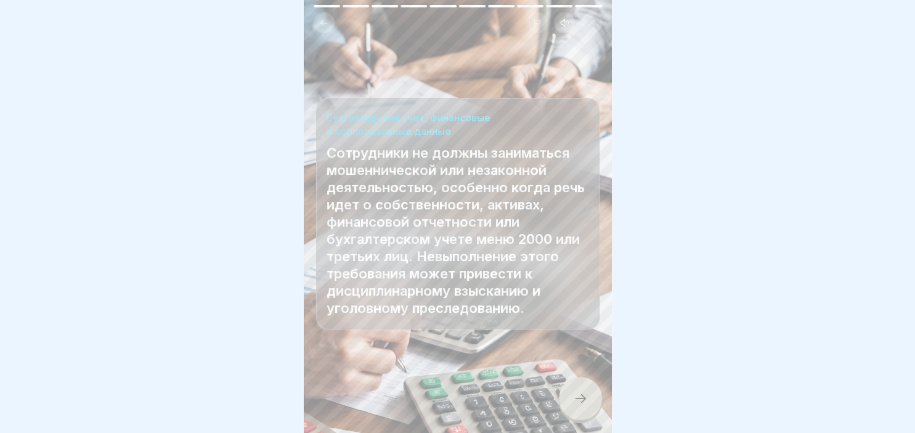
click at [585, 395] on icon at bounding box center [580, 398] width 15 height 15
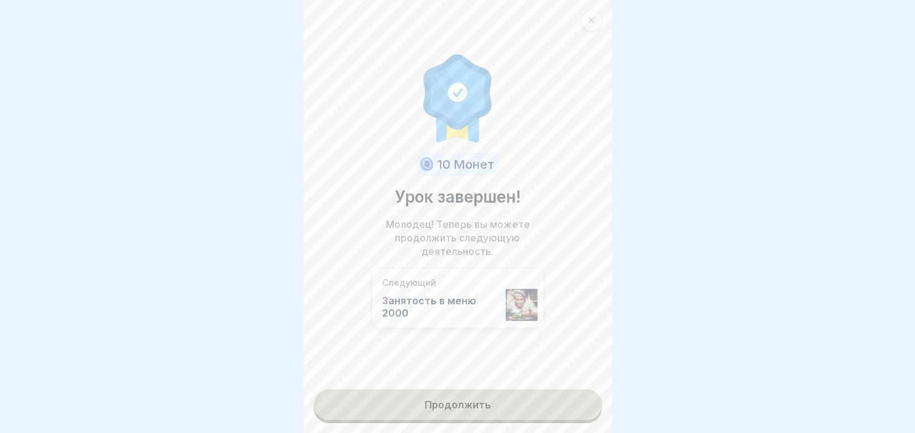
click at [496, 408] on link "Продолжить" at bounding box center [458, 404] width 288 height 31
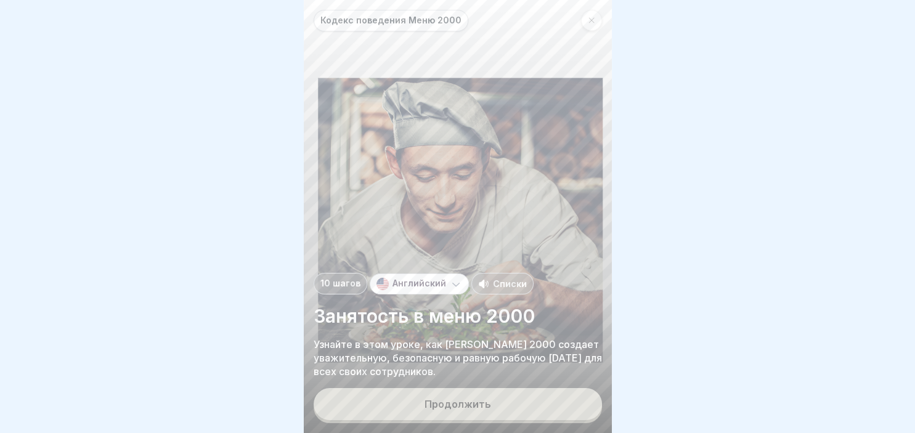
click at [496, 408] on button "Продолжить" at bounding box center [458, 404] width 288 height 32
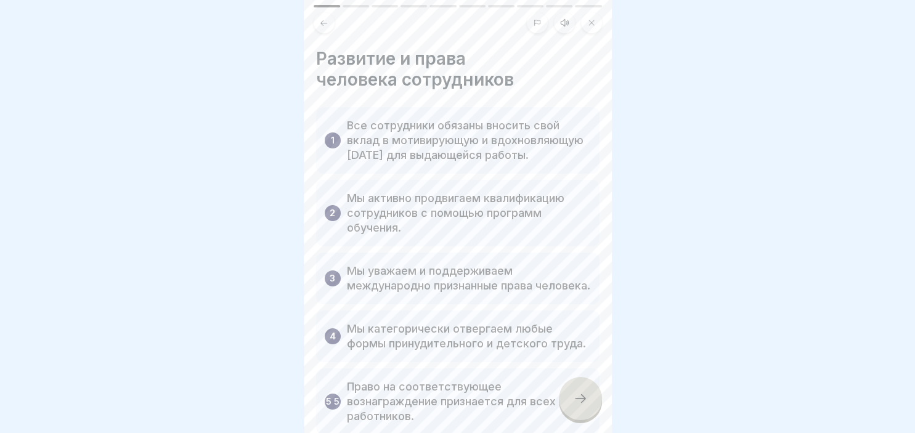
click at [496, 408] on p "Право на соответствующее вознаграждение признается для всех работников." at bounding box center [469, 401] width 244 height 44
click at [585, 397] on icon at bounding box center [580, 398] width 15 height 15
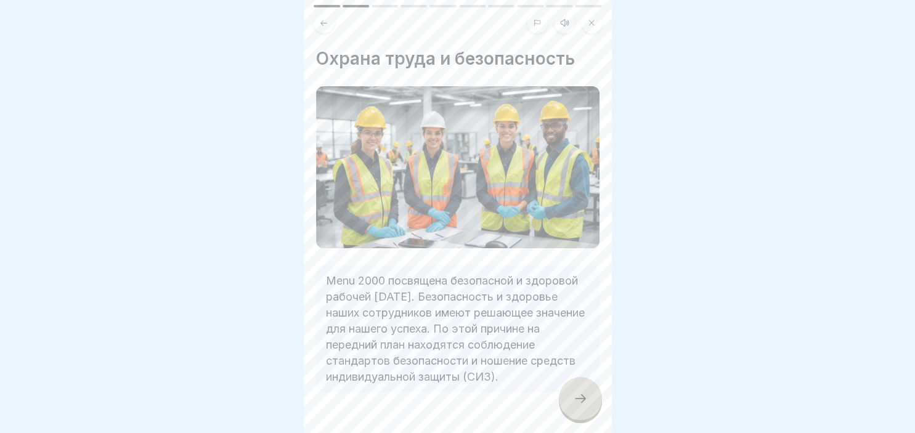
click at [585, 397] on icon at bounding box center [580, 398] width 15 height 15
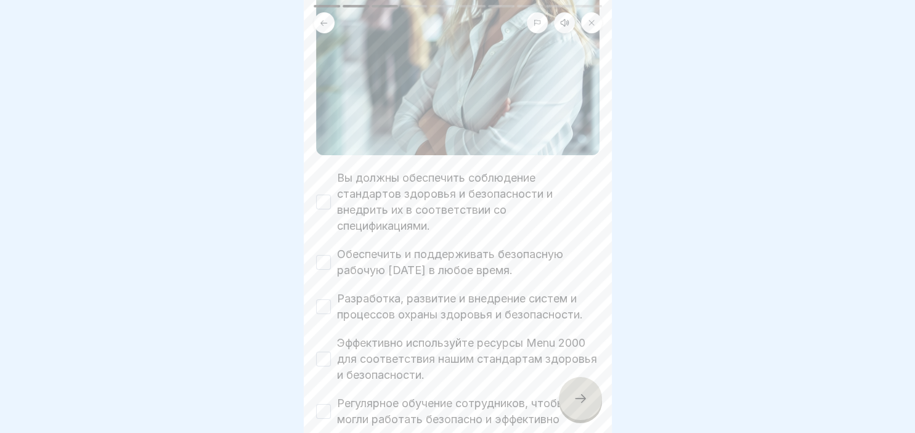
scroll to position [283, 0]
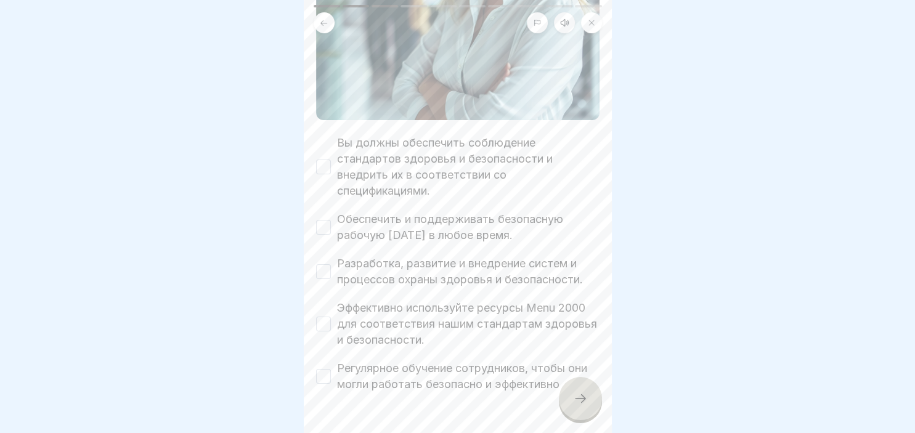
click at [319, 177] on div "Вы должны обеспечить соблюдение стандартов здоровья и безопасности и внедрить и…" at bounding box center [457, 167] width 283 height 64
click at [330, 233] on button "Обеспечить и поддерживать безопасную рабочую среду в любое время." at bounding box center [323, 227] width 15 height 15
click at [326, 164] on button "Вы должны обеспечить соблюдение стандартов здоровья и безопасности и внедрить и…" at bounding box center [323, 167] width 15 height 15
click at [316, 277] on button "Разработка, развитие и внедрение систем и процессов охраны здоровья и безопасно…" at bounding box center [323, 271] width 15 height 15
click at [322, 330] on button "Эффективно используйте ресурсы Menu 2000 для соответствия нашим стандартам здор…" at bounding box center [323, 324] width 15 height 15
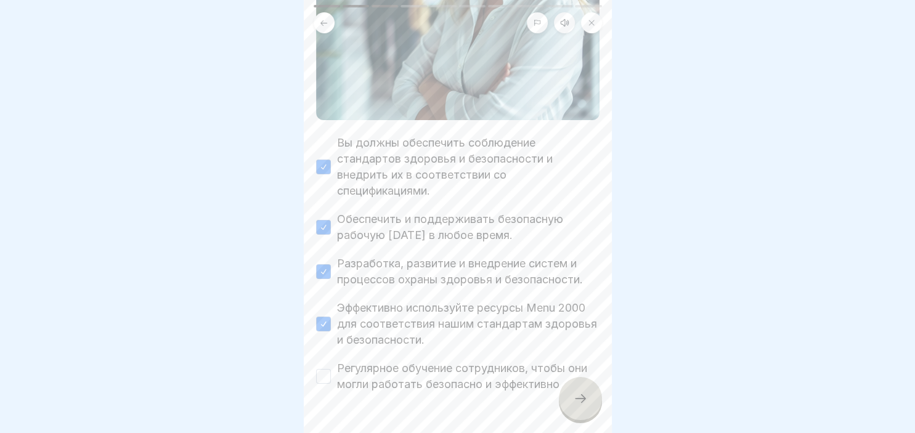
click at [325, 378] on button "Регулярное обучение сотрудников, чтобы они могли работать безопасно и эффективно" at bounding box center [323, 376] width 15 height 15
click at [573, 413] on div at bounding box center [580, 398] width 43 height 43
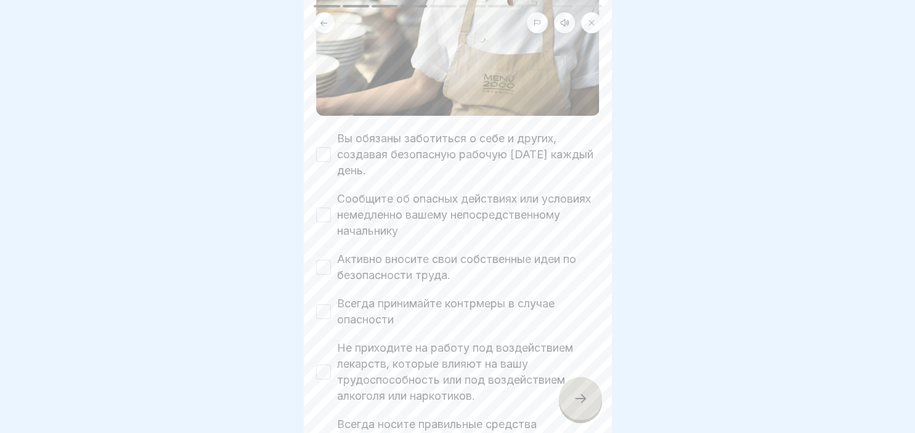
click at [319, 158] on button "Вы обязаны заботиться о себе и других, создавая безопасную рабочую среду каждый…" at bounding box center [323, 154] width 15 height 15
click at [329, 211] on button "Сообщите об опасных действиях или условиях немедленно вашему непосредственному …" at bounding box center [323, 215] width 15 height 15
click at [338, 256] on label "Активно вносите свои собственные идеи по безопасности труда." at bounding box center [468, 267] width 262 height 32
click at [331, 260] on button "Активно вносите свои собственные идеи по безопасности труда." at bounding box center [323, 267] width 15 height 15
click at [336, 307] on div "Всегда принимайте контрмеры в случае опасности" at bounding box center [457, 312] width 283 height 32
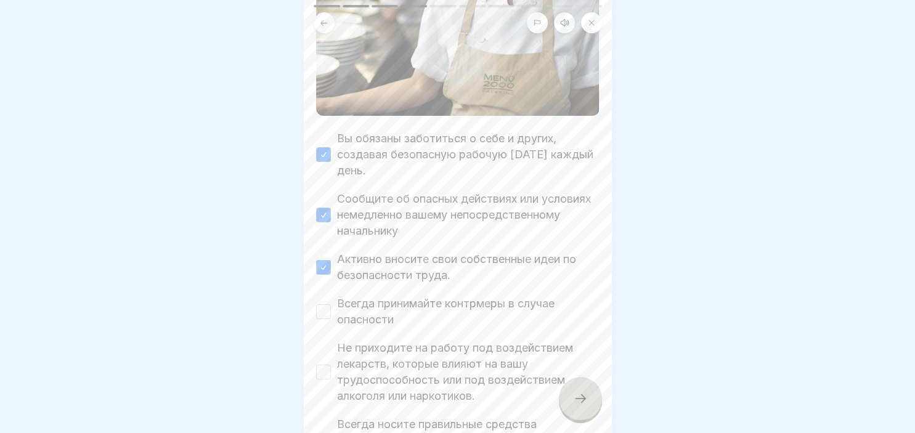
click at [328, 314] on button "Всегда принимайте контрмеры в случае опасности" at bounding box center [323, 311] width 15 height 15
click at [332, 371] on div "Не приходите на работу под воздействием лекарств, которые влияют на вашу трудос…" at bounding box center [457, 372] width 283 height 64
click at [326, 371] on button "Не приходите на работу под воздействием лекарств, которые влияют на вашу трудос…" at bounding box center [323, 372] width 15 height 15
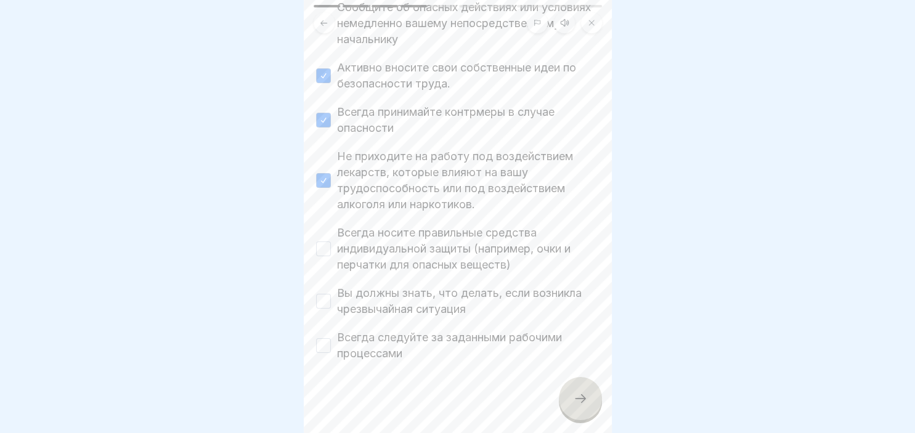
scroll to position [477, 0]
click at [326, 243] on button "Всегда носите правильные средства индивидуальной защиты (например, очки и перча…" at bounding box center [323, 247] width 15 height 15
click at [327, 296] on button "Вы должны знать, что делать, если возникла чрезвычайная ситуация" at bounding box center [323, 299] width 15 height 15
click at [323, 351] on div "Всегда следуйте за заданными рабочими процессами" at bounding box center [457, 344] width 283 height 32
click at [324, 341] on button "Всегда следуйте за заданными рабочими процессами" at bounding box center [323, 343] width 15 height 15
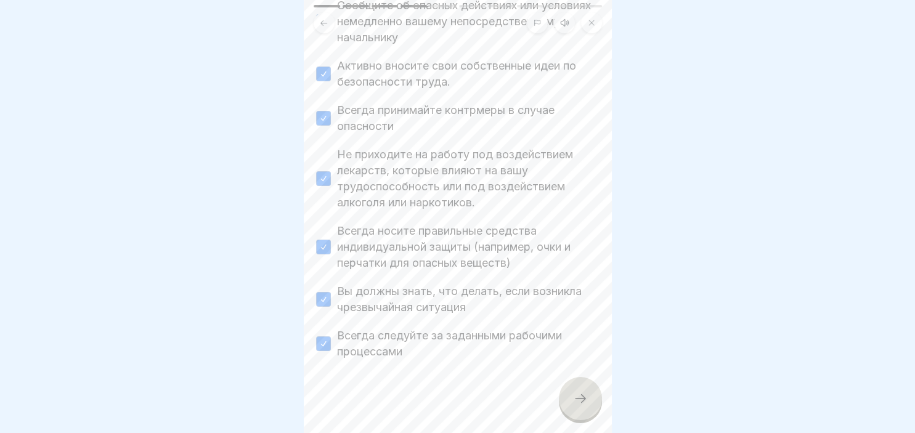
click at [578, 404] on icon at bounding box center [580, 398] width 15 height 15
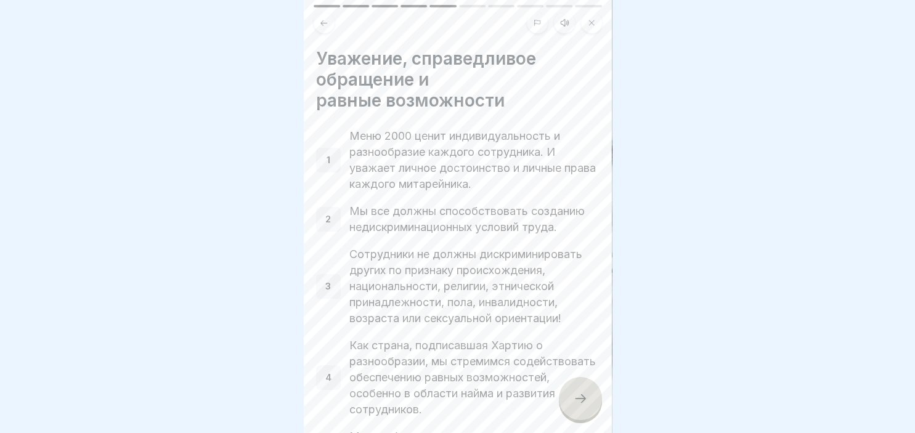
click at [569, 392] on div at bounding box center [580, 398] width 43 height 43
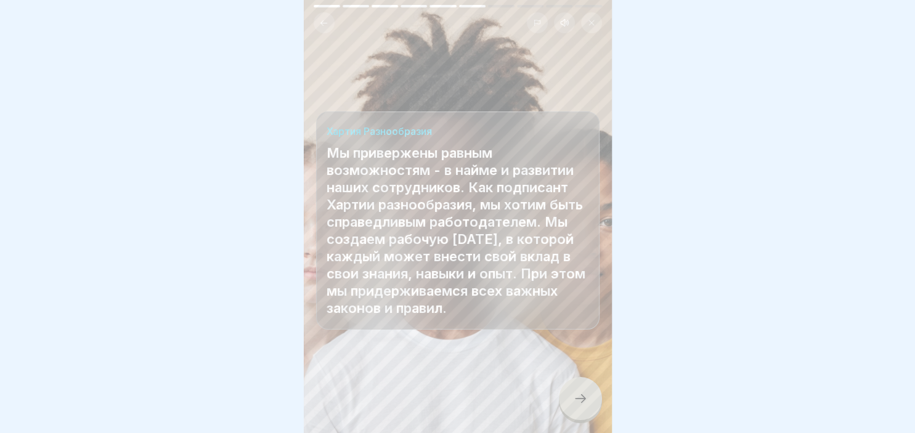
click at [575, 398] on icon at bounding box center [580, 398] width 15 height 15
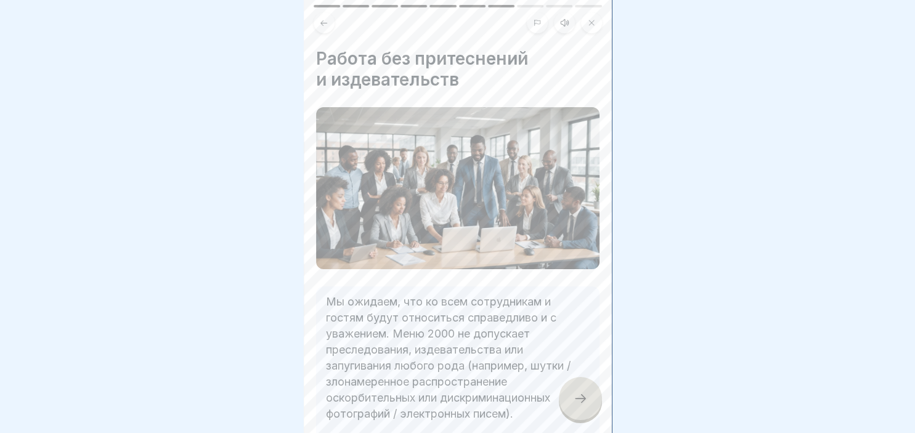
click at [575, 398] on icon at bounding box center [580, 398] width 15 height 15
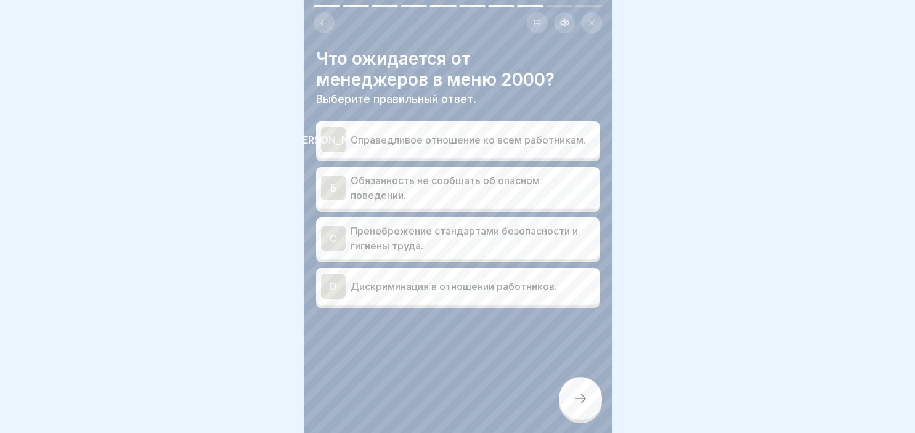
click at [345, 139] on div "А" at bounding box center [333, 139] width 25 height 25
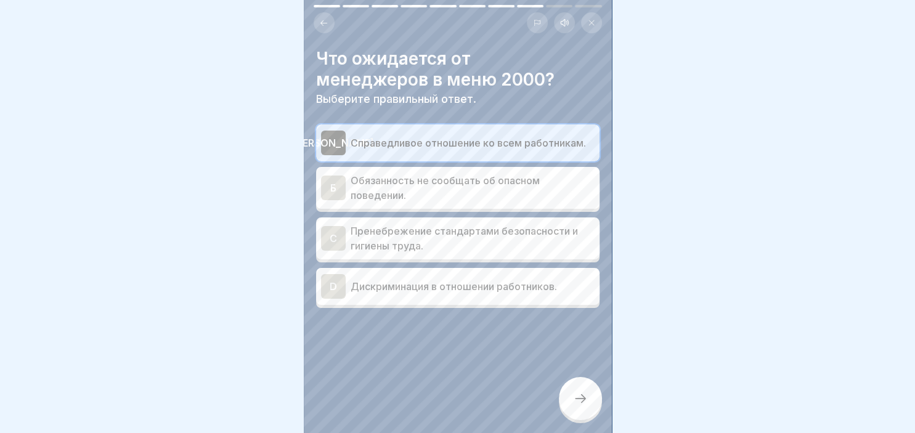
click at [585, 389] on div at bounding box center [580, 398] width 43 height 43
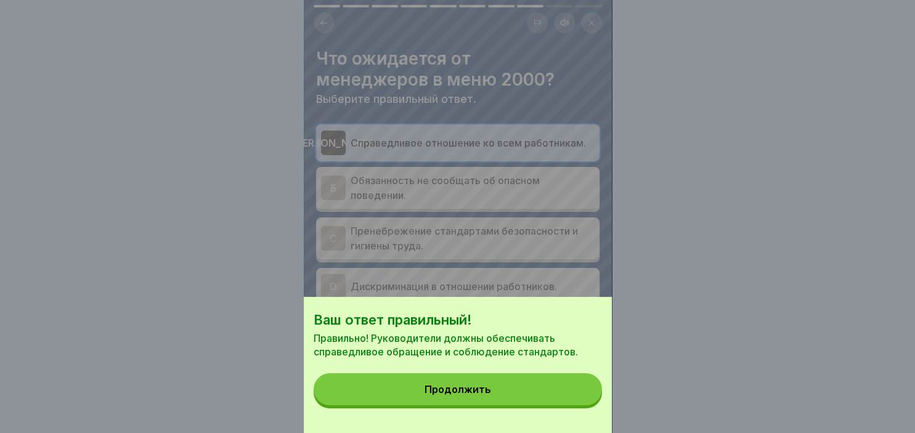
click at [485, 395] on button "Продолжить" at bounding box center [458, 389] width 288 height 32
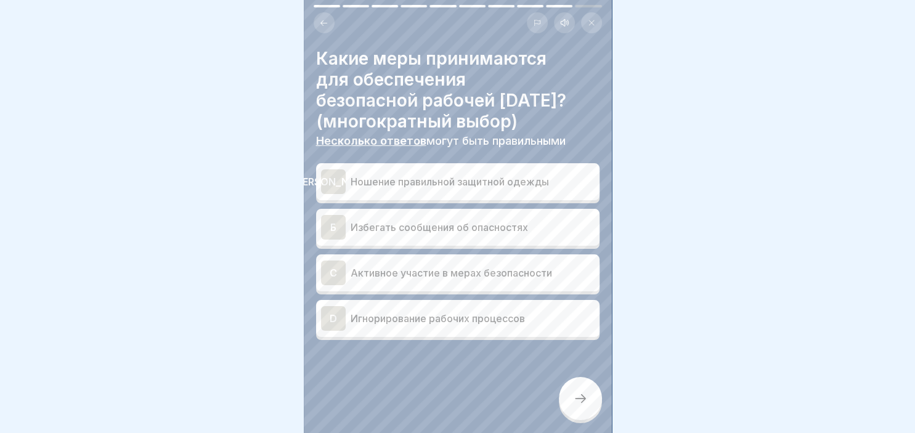
click at [328, 183] on div "А" at bounding box center [333, 181] width 25 height 25
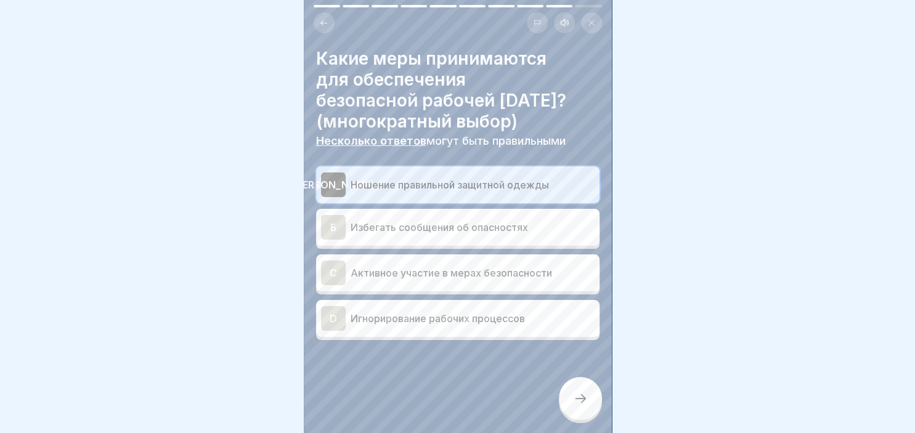
click at [334, 273] on div "C" at bounding box center [333, 273] width 25 height 25
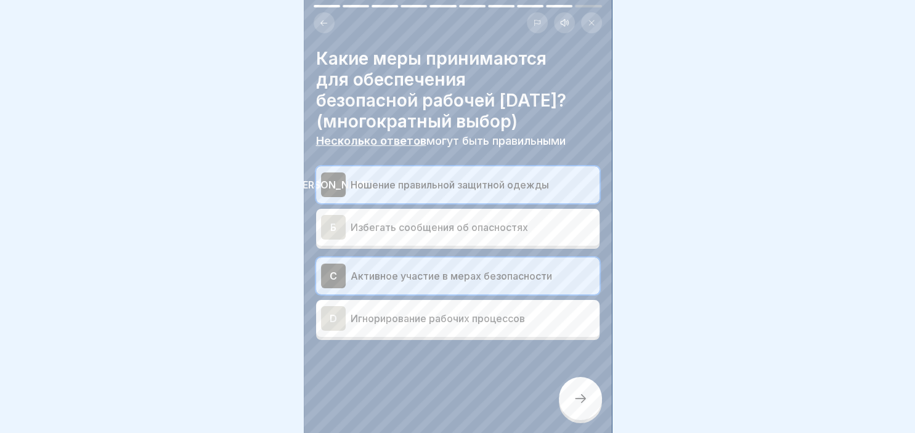
click at [593, 405] on div at bounding box center [580, 398] width 43 height 43
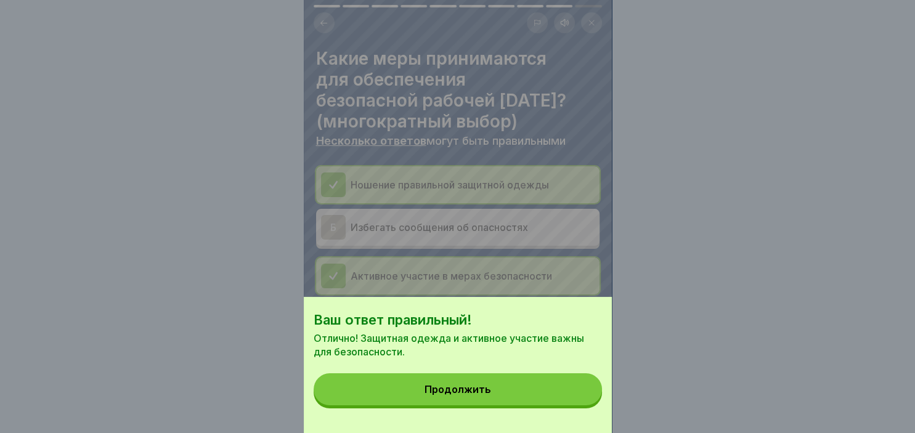
click at [538, 388] on button "Продолжить" at bounding box center [458, 389] width 288 height 32
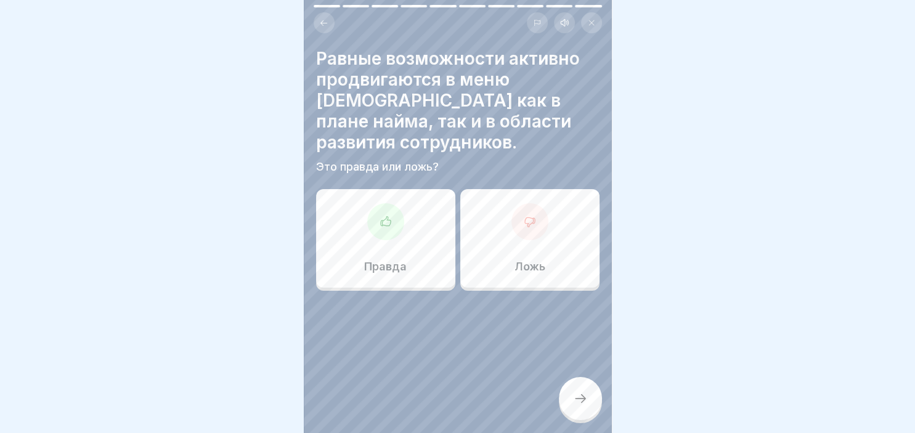
click at [391, 218] on div at bounding box center [385, 221] width 37 height 37
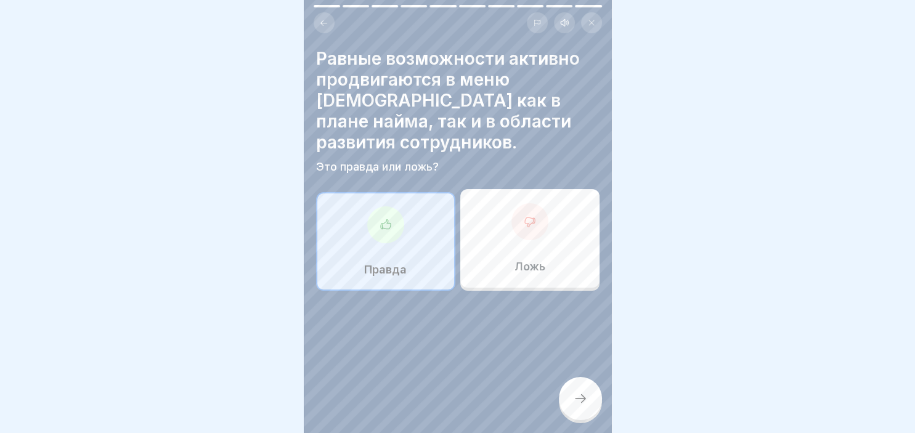
click at [578, 395] on icon at bounding box center [580, 398] width 15 height 15
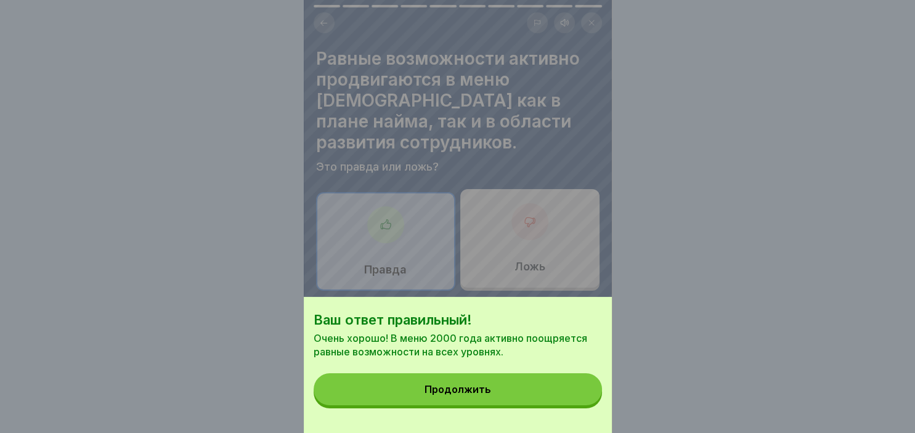
click at [524, 397] on button "Продолжить" at bounding box center [458, 389] width 288 height 32
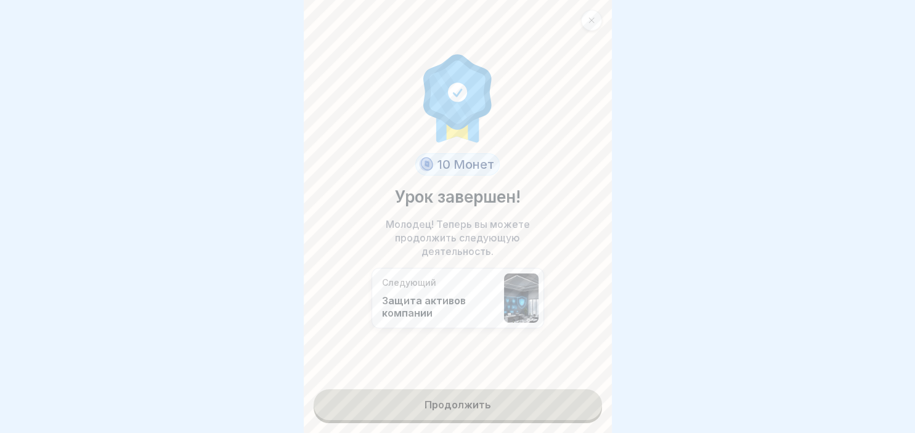
click at [527, 401] on link "Продолжить" at bounding box center [458, 404] width 288 height 31
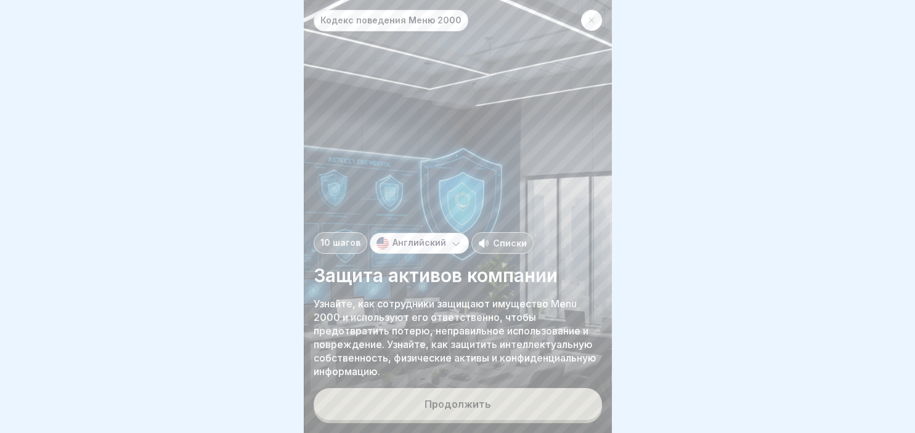
click at [458, 403] on div "Продолжить" at bounding box center [457, 404] width 67 height 11
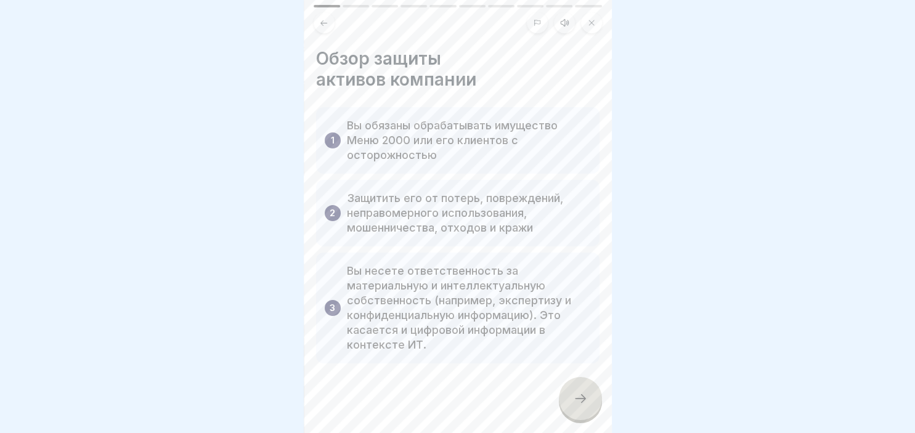
click at [585, 395] on icon at bounding box center [580, 398] width 15 height 15
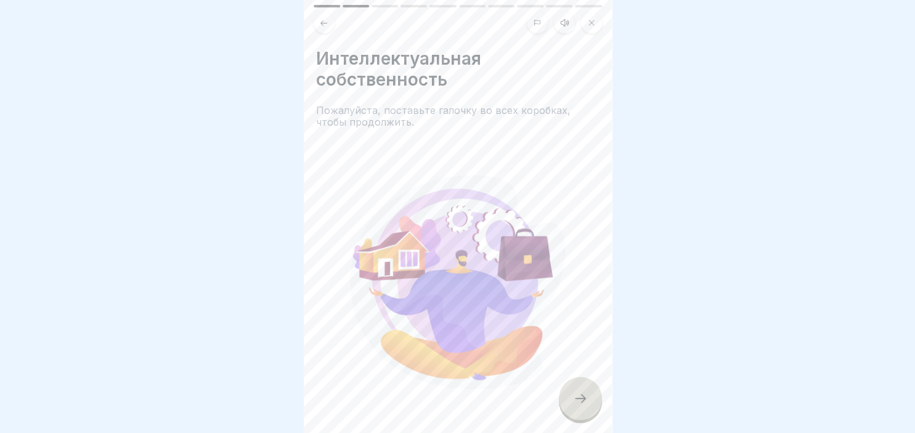
click at [593, 408] on div at bounding box center [580, 398] width 43 height 43
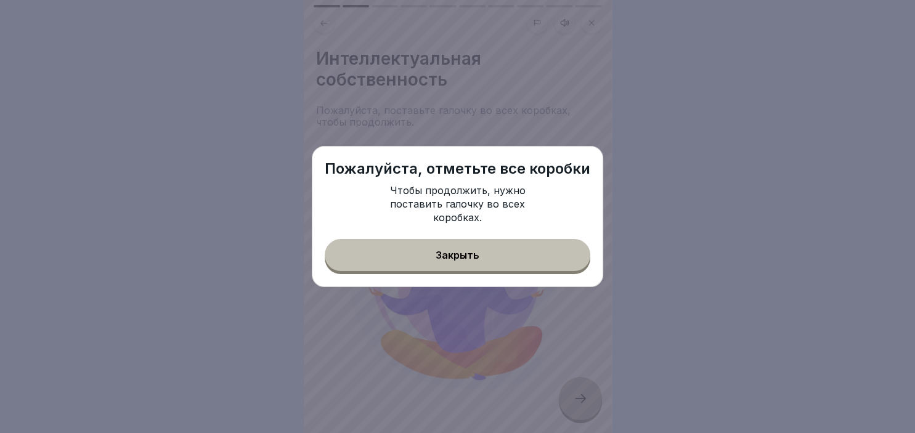
click at [485, 248] on button "Закрыть" at bounding box center [457, 255] width 265 height 32
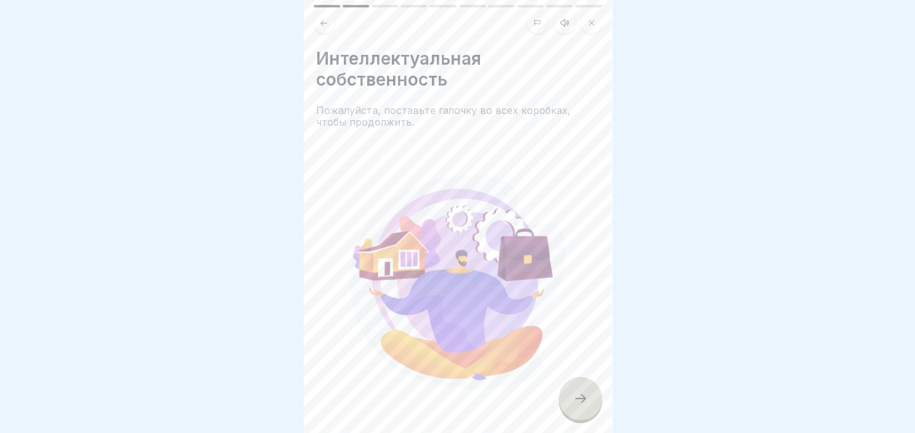
click at [601, 420] on div "Интеллектуальная собственность Пожалуйста, поставьте галочку во всех коробках, …" at bounding box center [458, 216] width 308 height 433
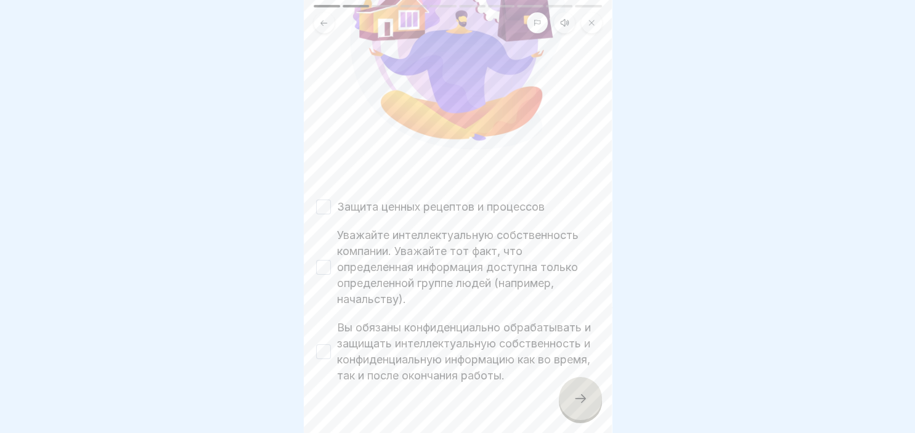
scroll to position [264, 0]
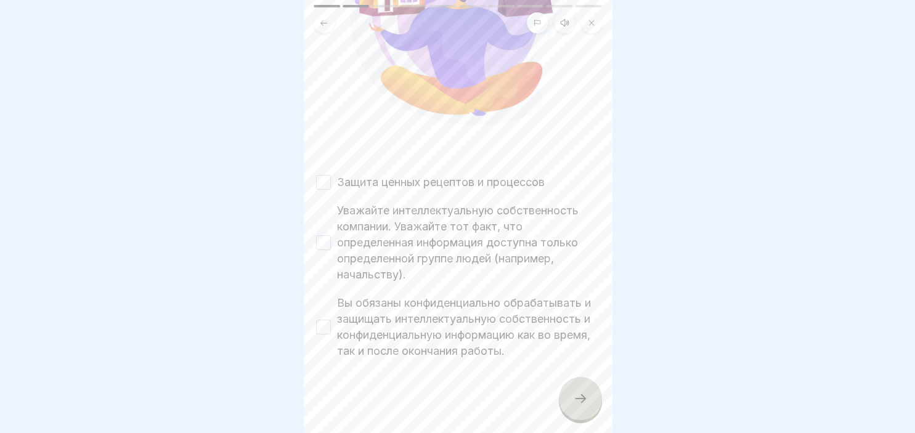
click at [324, 334] on button "Вы обязаны конфиденциально обрабатывать и защищать интеллектуальную собственнос…" at bounding box center [323, 327] width 15 height 15
click at [317, 238] on button "Уважайте интеллектуальную собственность компании. Уважайте тот факт, что опреде…" at bounding box center [323, 242] width 15 height 15
click at [322, 185] on button "Защита ценных рецептов и процессов" at bounding box center [323, 182] width 15 height 15
click at [577, 398] on icon at bounding box center [580, 398] width 15 height 15
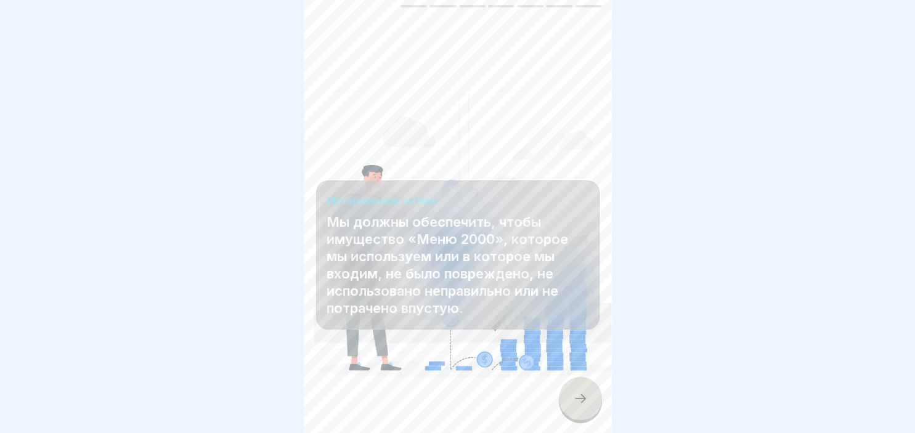
click at [577, 398] on icon at bounding box center [580, 398] width 15 height 15
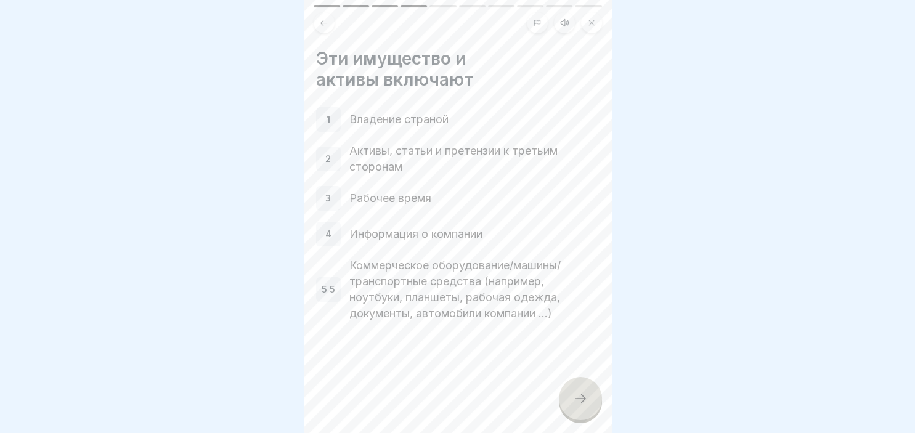
click at [577, 398] on icon at bounding box center [580, 398] width 15 height 15
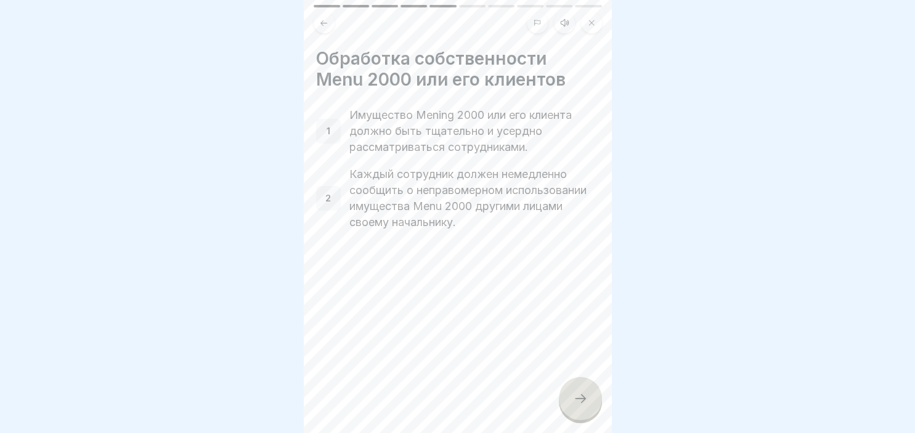
click at [577, 398] on icon at bounding box center [580, 398] width 15 height 15
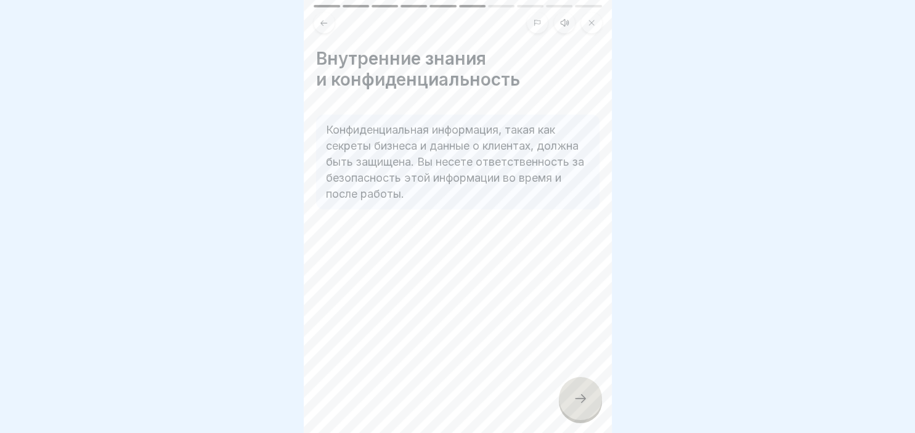
click at [577, 398] on icon at bounding box center [580, 398] width 15 height 15
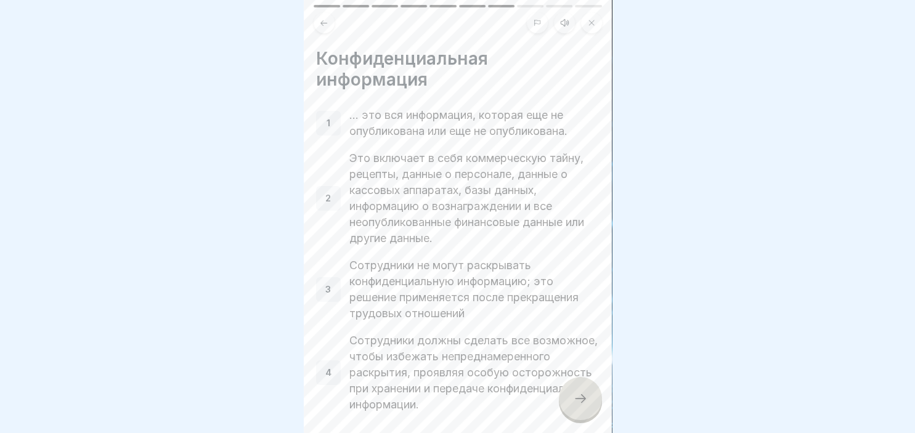
click at [577, 398] on icon at bounding box center [580, 398] width 15 height 15
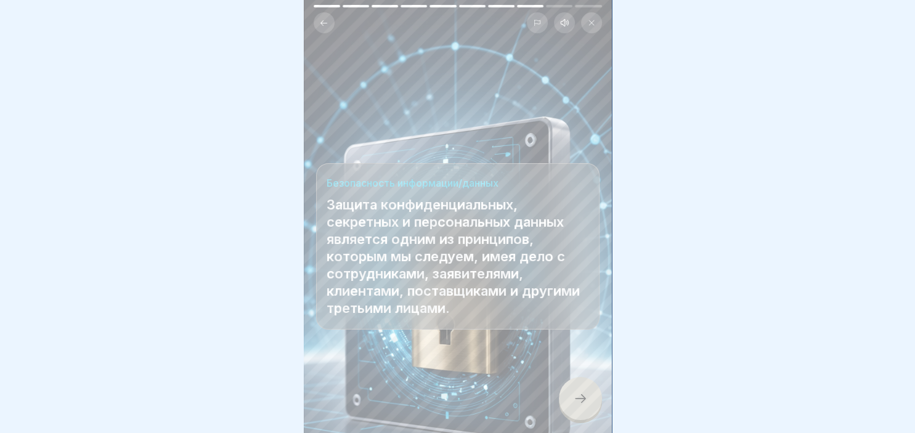
click at [577, 398] on icon at bounding box center [580, 398] width 15 height 15
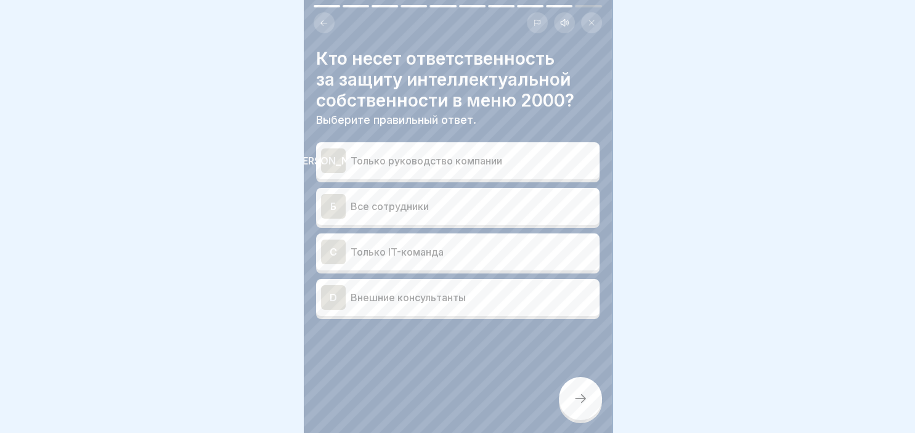
click at [339, 203] on div "Б" at bounding box center [333, 206] width 25 height 25
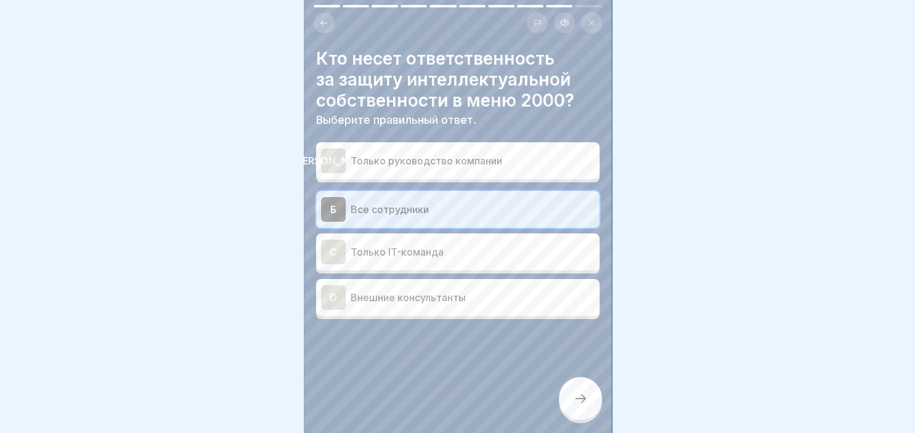
click at [581, 403] on icon at bounding box center [580, 398] width 15 height 15
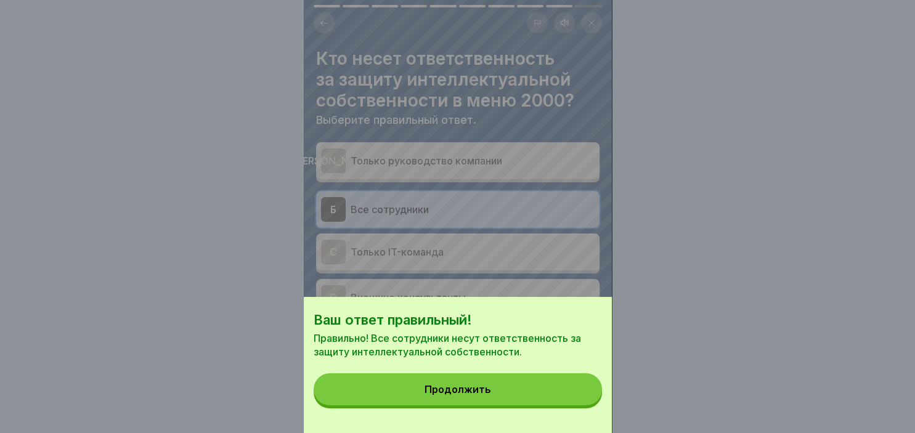
click at [505, 386] on button "Продолжить" at bounding box center [458, 389] width 288 height 32
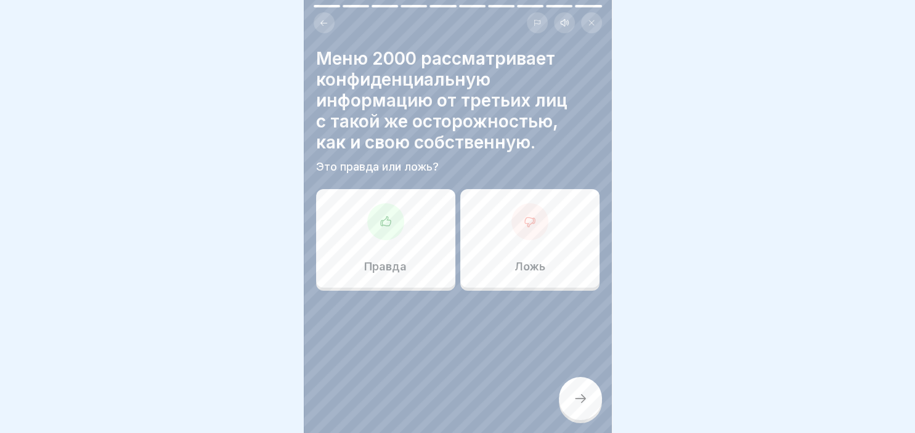
click at [375, 219] on div at bounding box center [385, 221] width 37 height 37
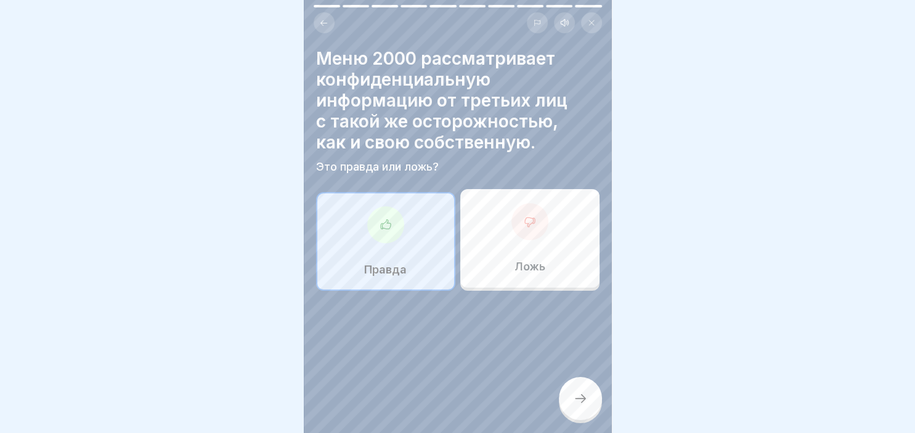
click at [576, 400] on icon at bounding box center [580, 398] width 15 height 15
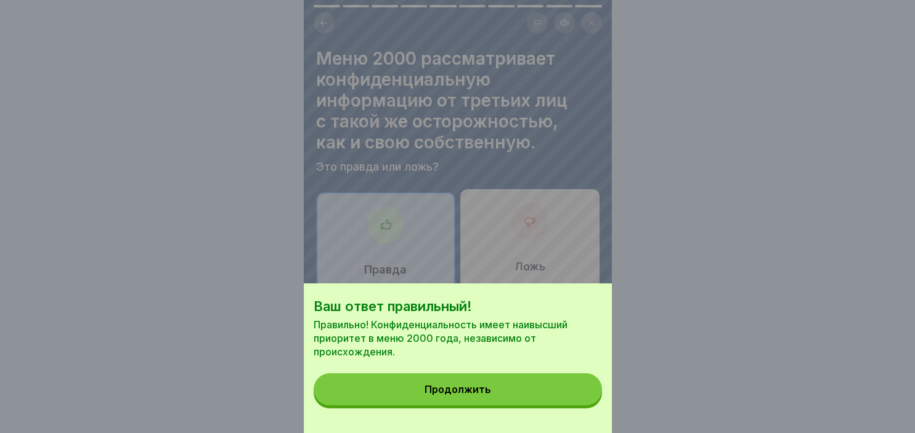
click at [547, 392] on button "Продолжить" at bounding box center [458, 389] width 288 height 32
